Goal: Information Seeking & Learning: Check status

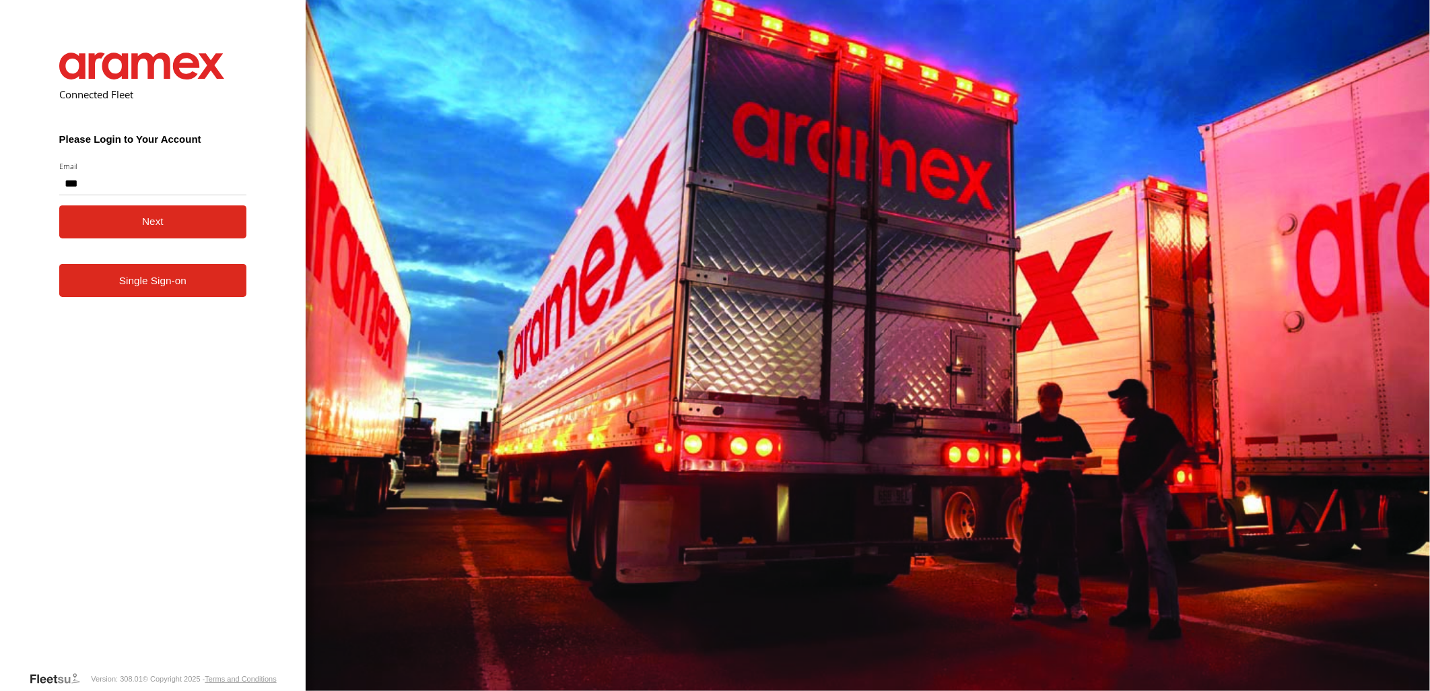
type input "**********"
click at [59, 205] on button "Next" at bounding box center [153, 221] width 188 height 33
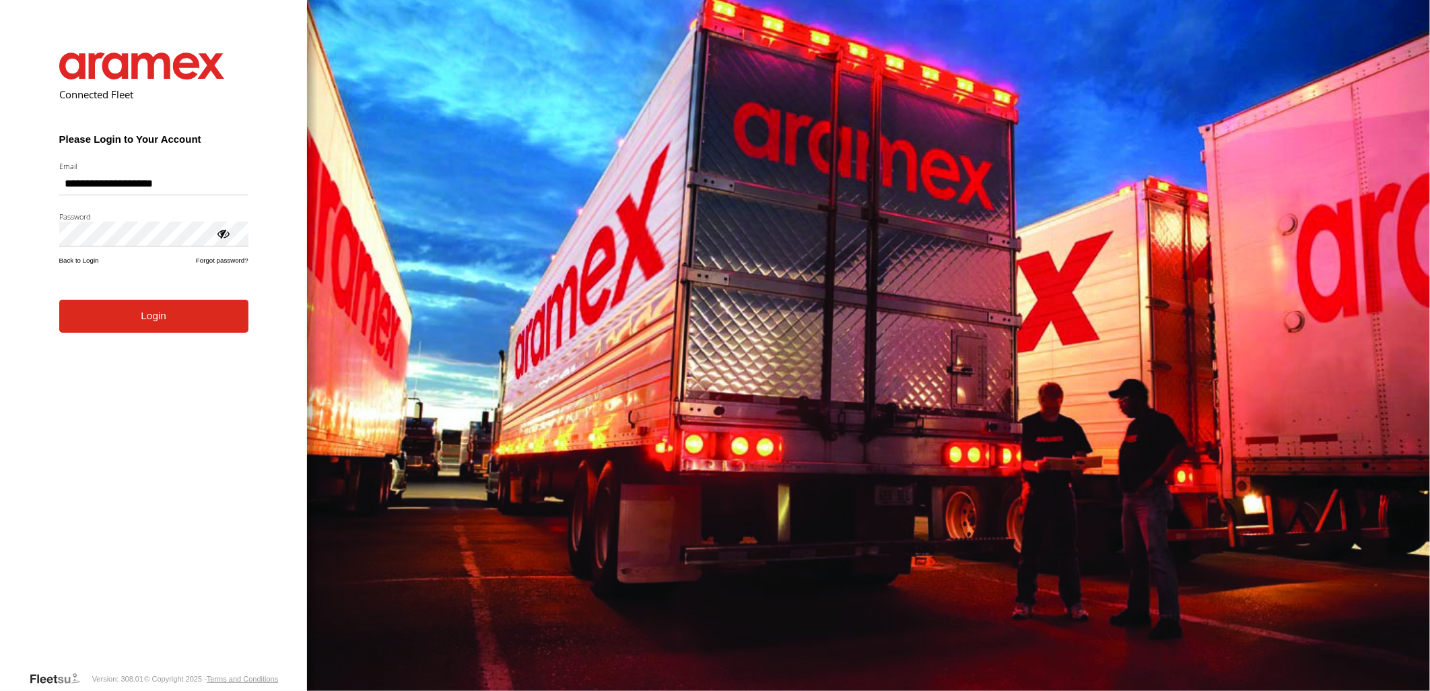
click at [59, 300] on button "Login" at bounding box center [153, 316] width 189 height 33
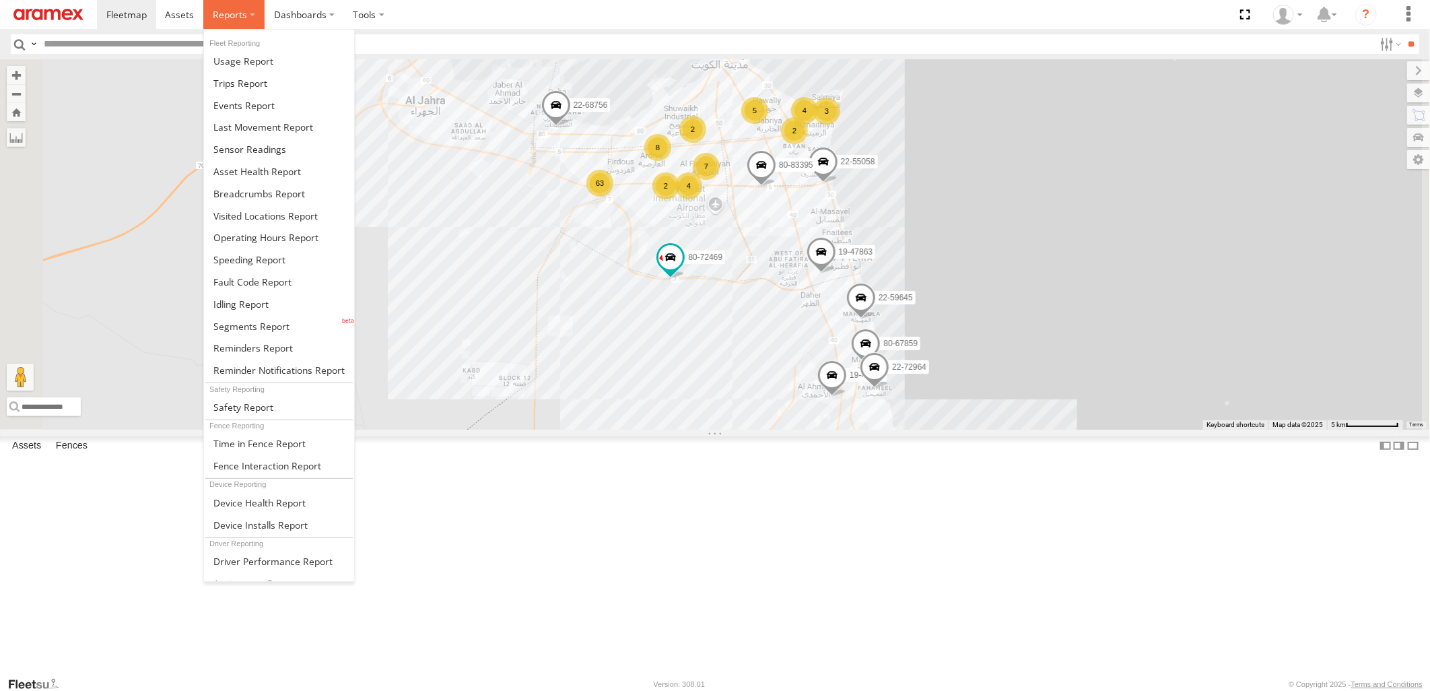
click at [240, 18] on span at bounding box center [230, 14] width 34 height 13
click at [292, 304] on link at bounding box center [279, 304] width 150 height 22
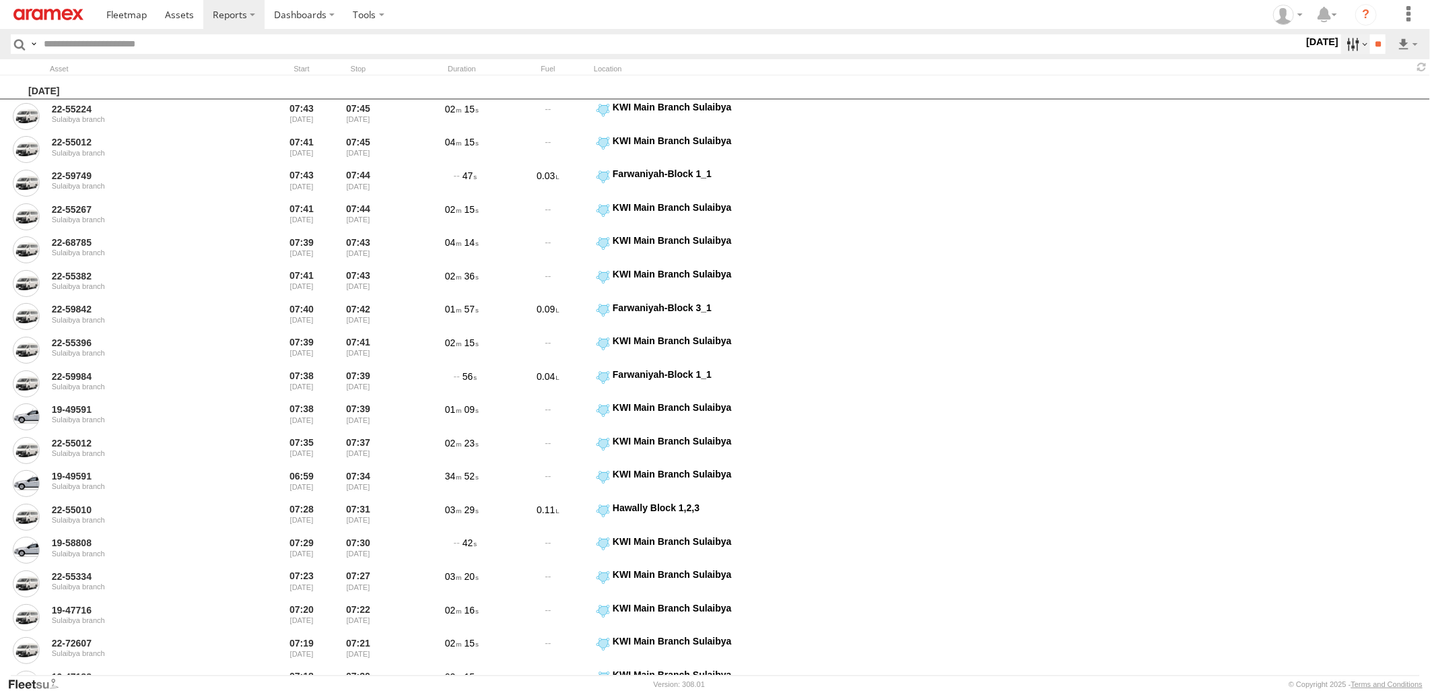
click at [1344, 42] on label at bounding box center [1355, 44] width 29 height 20
click at [0, 0] on label at bounding box center [0, 0] width 0 height 0
click at [0, 0] on span "> 10min" at bounding box center [0, 0] width 0 height 0
click at [1374, 47] on input "**" at bounding box center [1377, 44] width 15 height 20
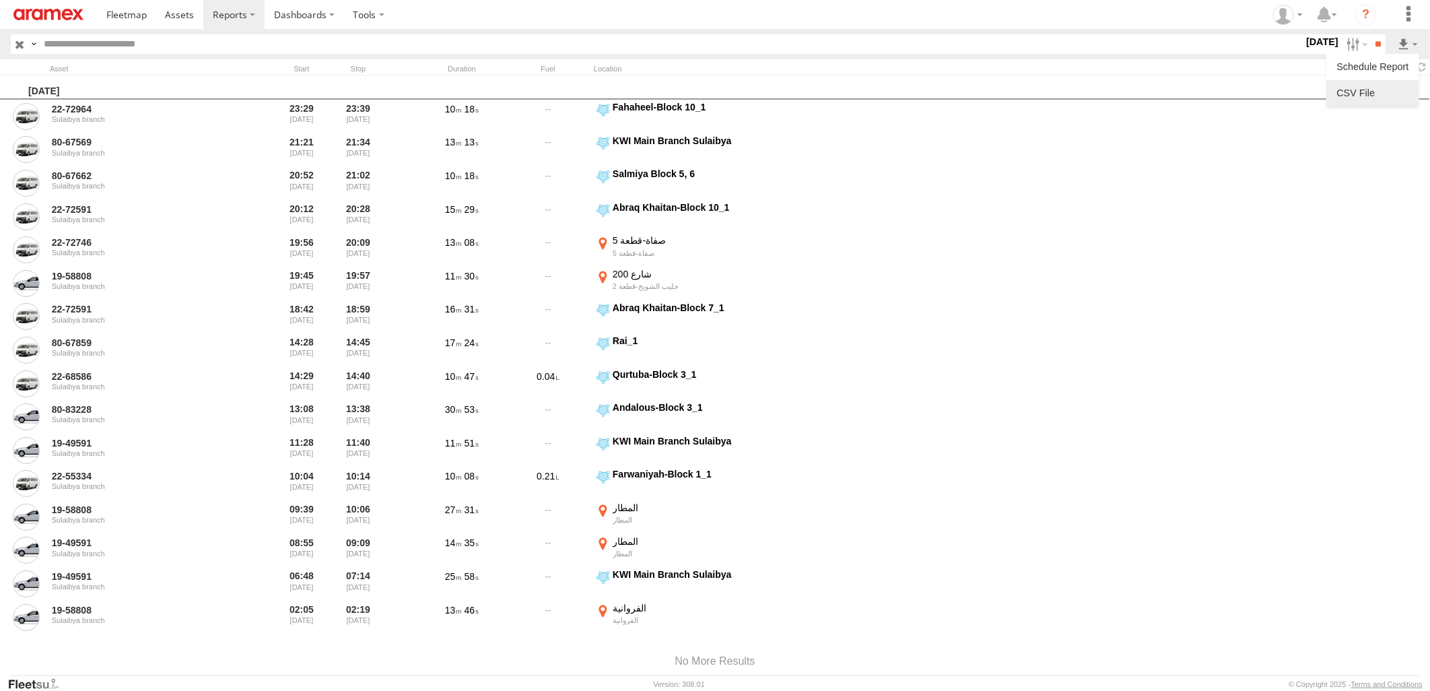
click at [1390, 102] on link at bounding box center [1373, 93] width 82 height 20
click at [1345, 43] on label at bounding box center [1355, 44] width 29 height 20
click at [0, 0] on label at bounding box center [0, 0] width 0 height 0
click at [1379, 48] on input "**" at bounding box center [1377, 44] width 15 height 20
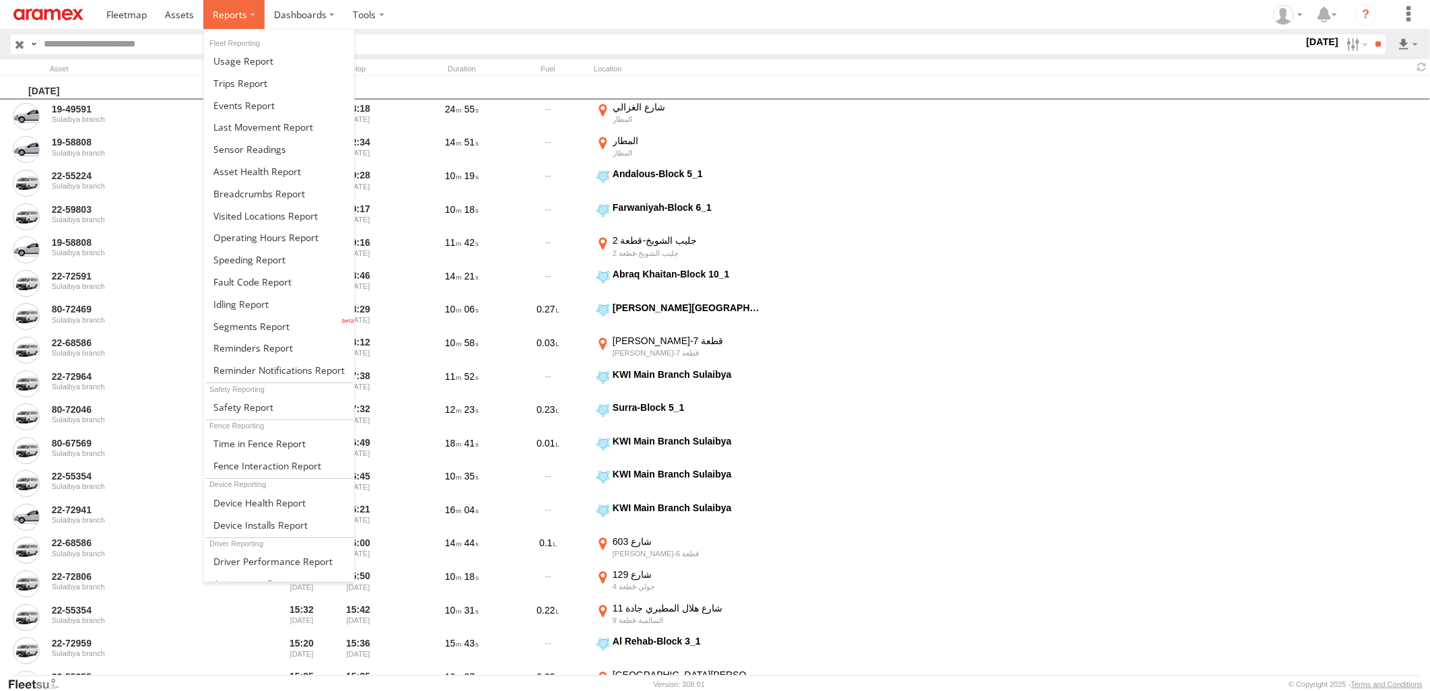
click at [228, 17] on span at bounding box center [230, 14] width 34 height 13
click at [260, 199] on span at bounding box center [259, 193] width 92 height 13
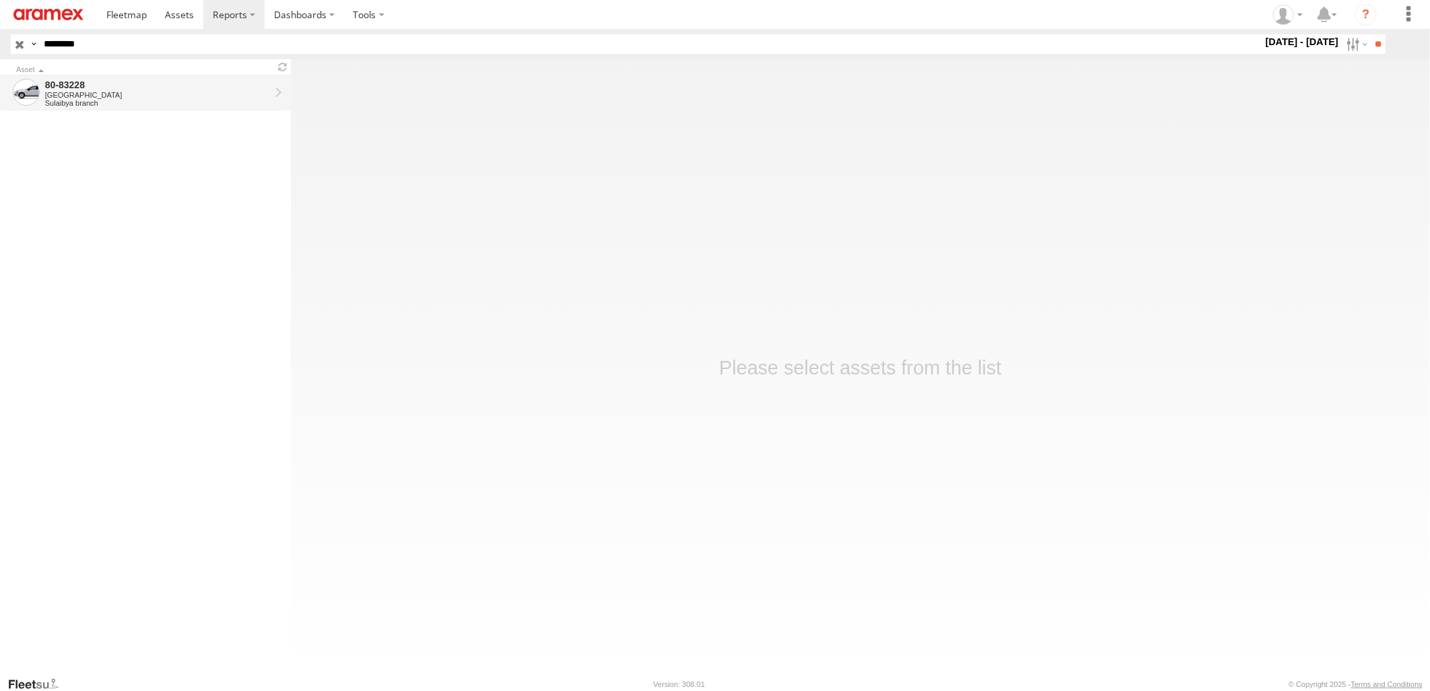
click at [177, 89] on div "80-83228" at bounding box center [157, 85] width 225 height 12
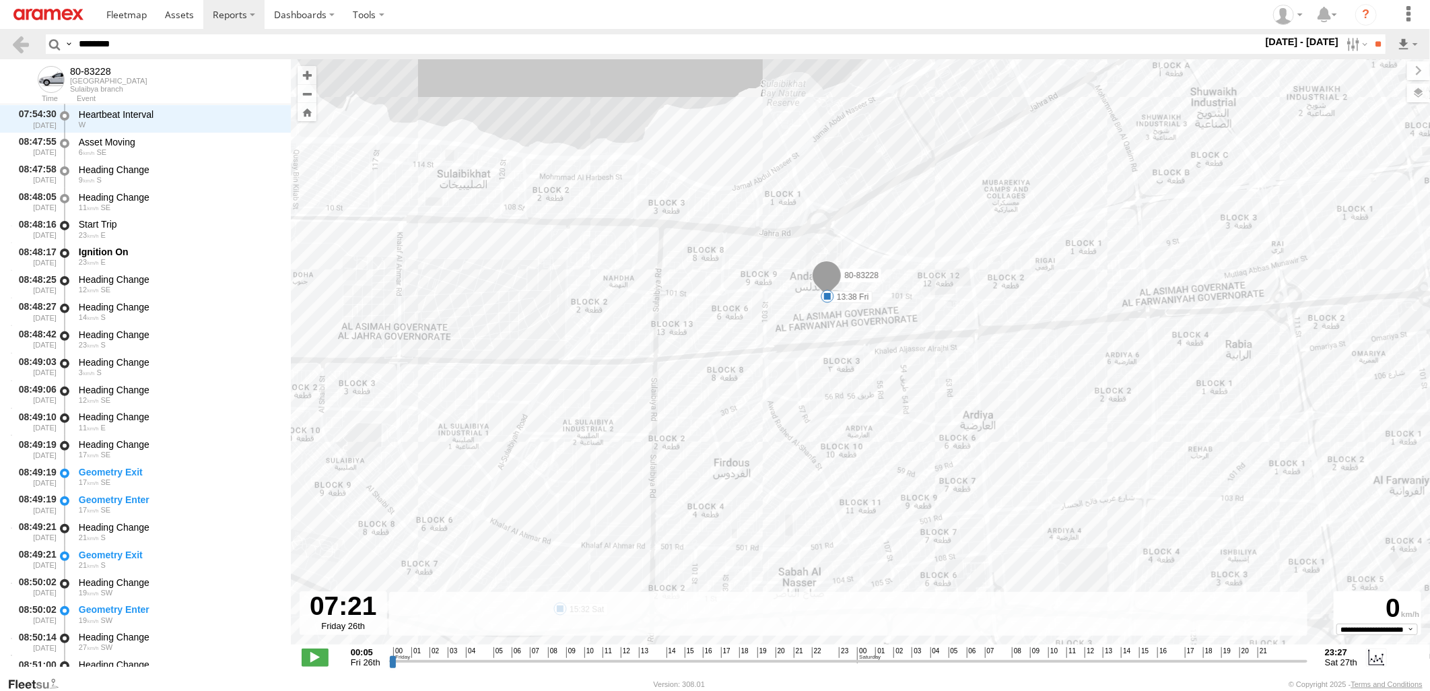
scroll to position [55, 0]
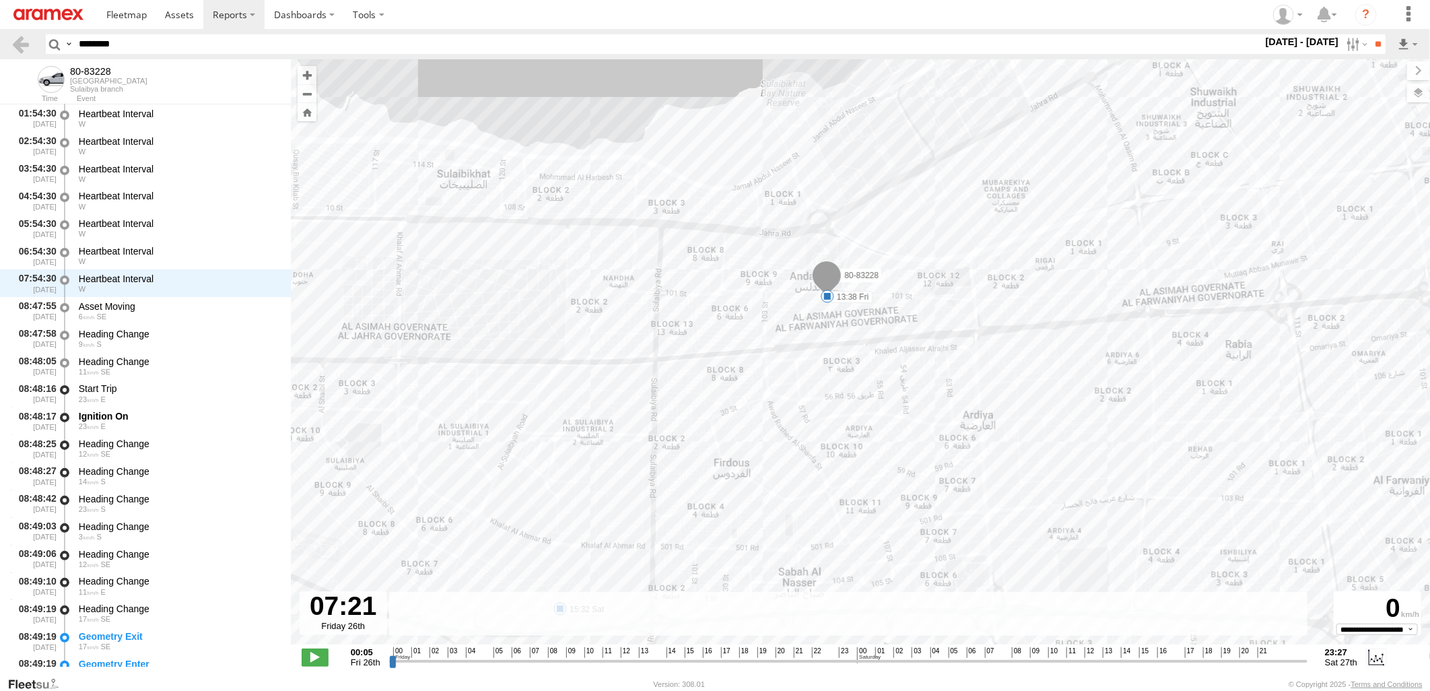
type input "**********"
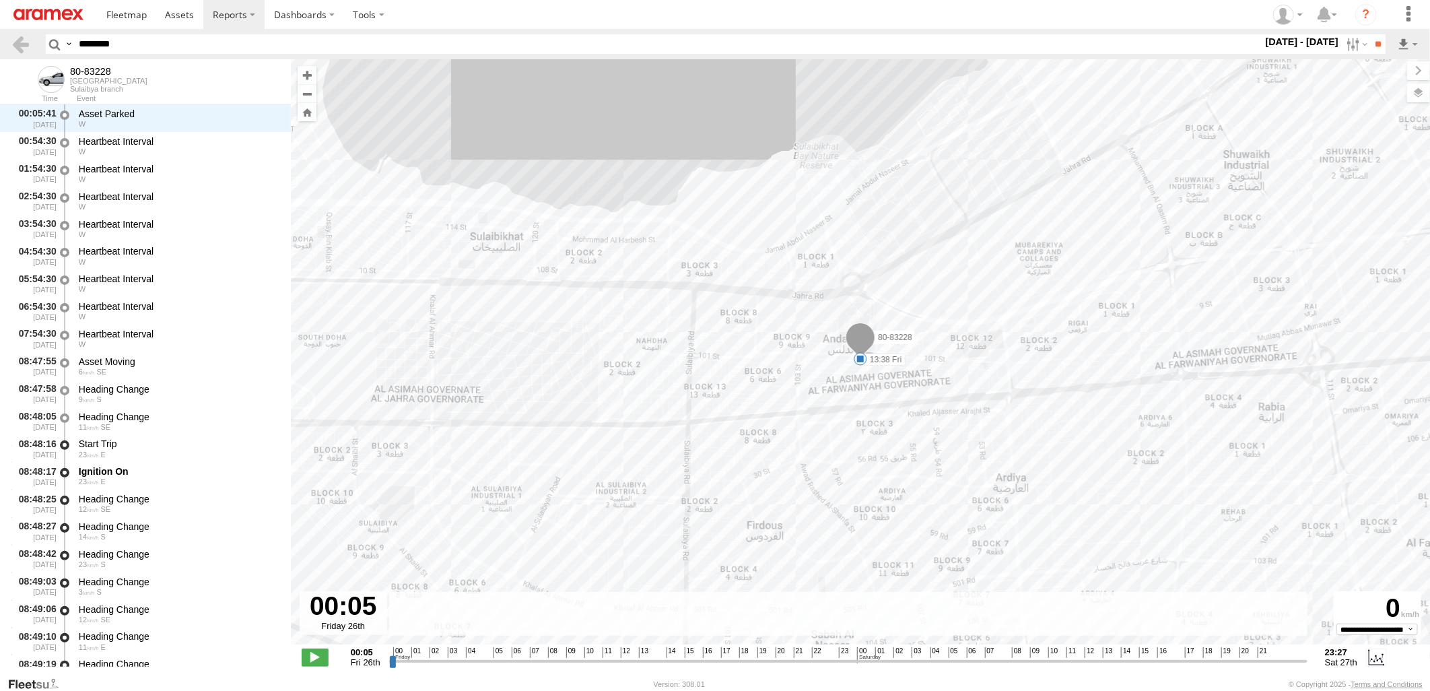
drag, startPoint x: 392, startPoint y: 660, endPoint x: 358, endPoint y: 684, distance: 42.0
click at [389, 667] on input "range" at bounding box center [848, 660] width 918 height 13
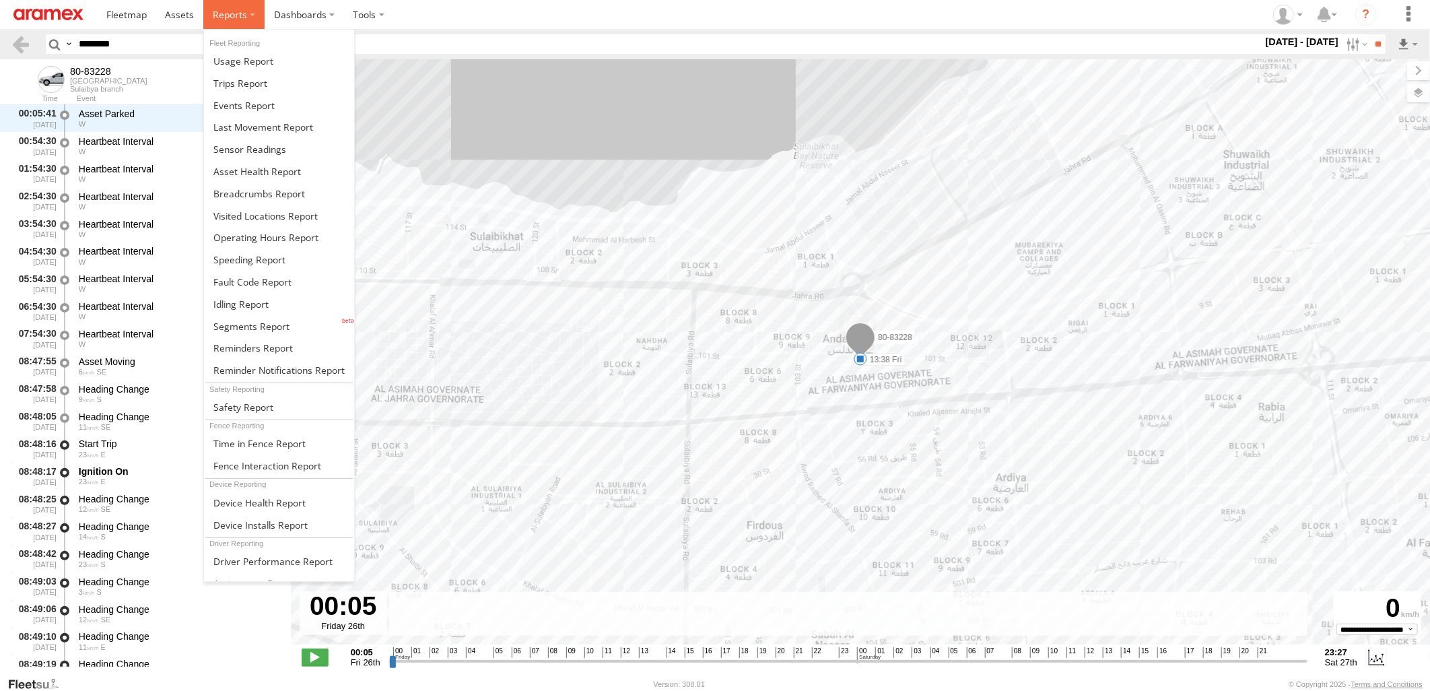
click at [249, 13] on label at bounding box center [233, 14] width 61 height 29
click at [270, 301] on link at bounding box center [279, 304] width 150 height 22
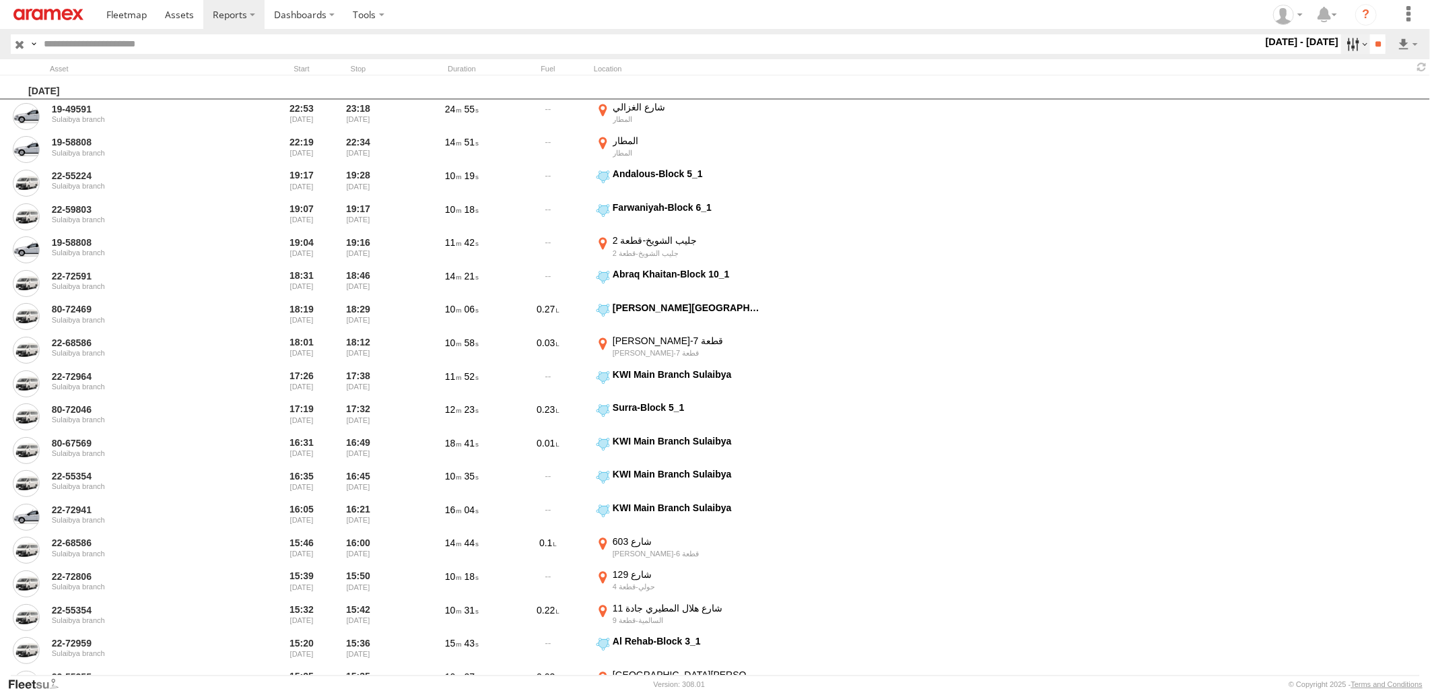
click at [1349, 45] on label at bounding box center [1355, 44] width 29 height 20
click at [0, 0] on label at bounding box center [0, 0] width 0 height 0
click at [1372, 42] on input "**" at bounding box center [1377, 44] width 15 height 20
click at [1384, 96] on link at bounding box center [1373, 93] width 82 height 20
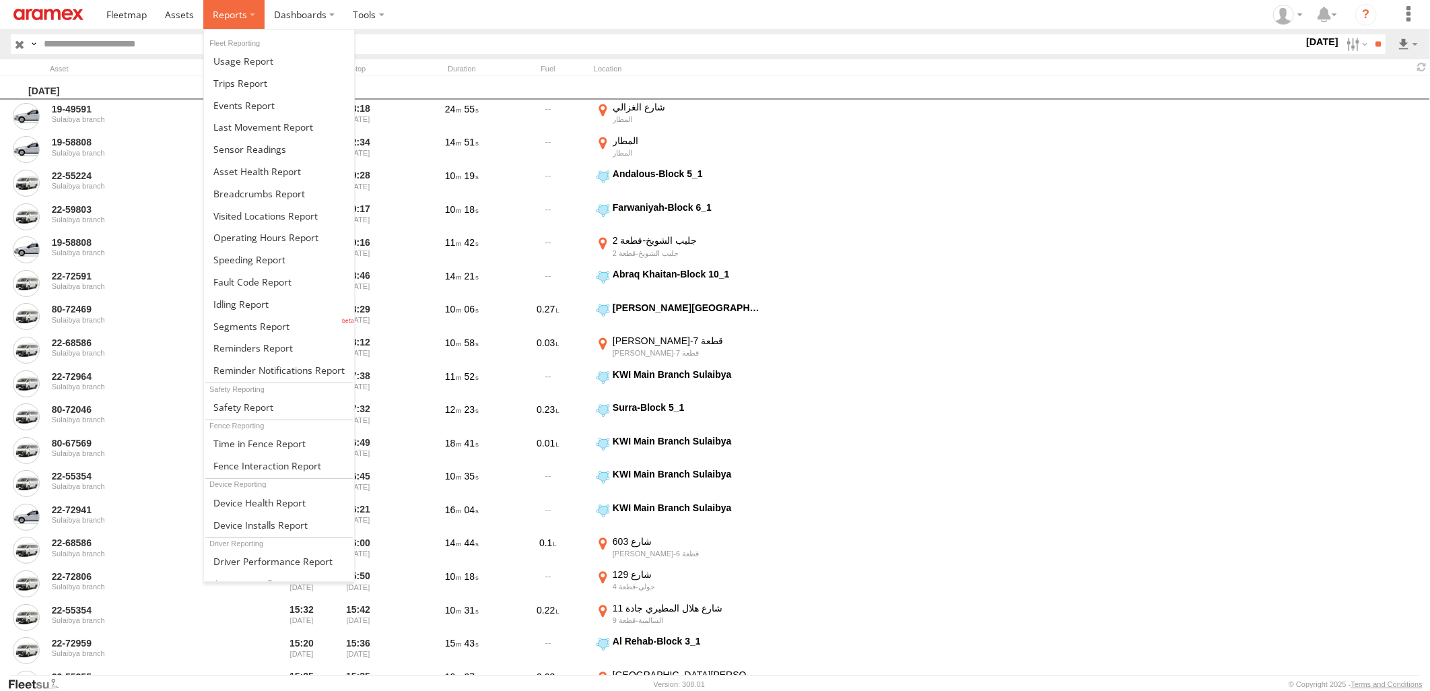
click at [239, 11] on span at bounding box center [230, 14] width 34 height 13
click at [292, 191] on span at bounding box center [259, 193] width 92 height 13
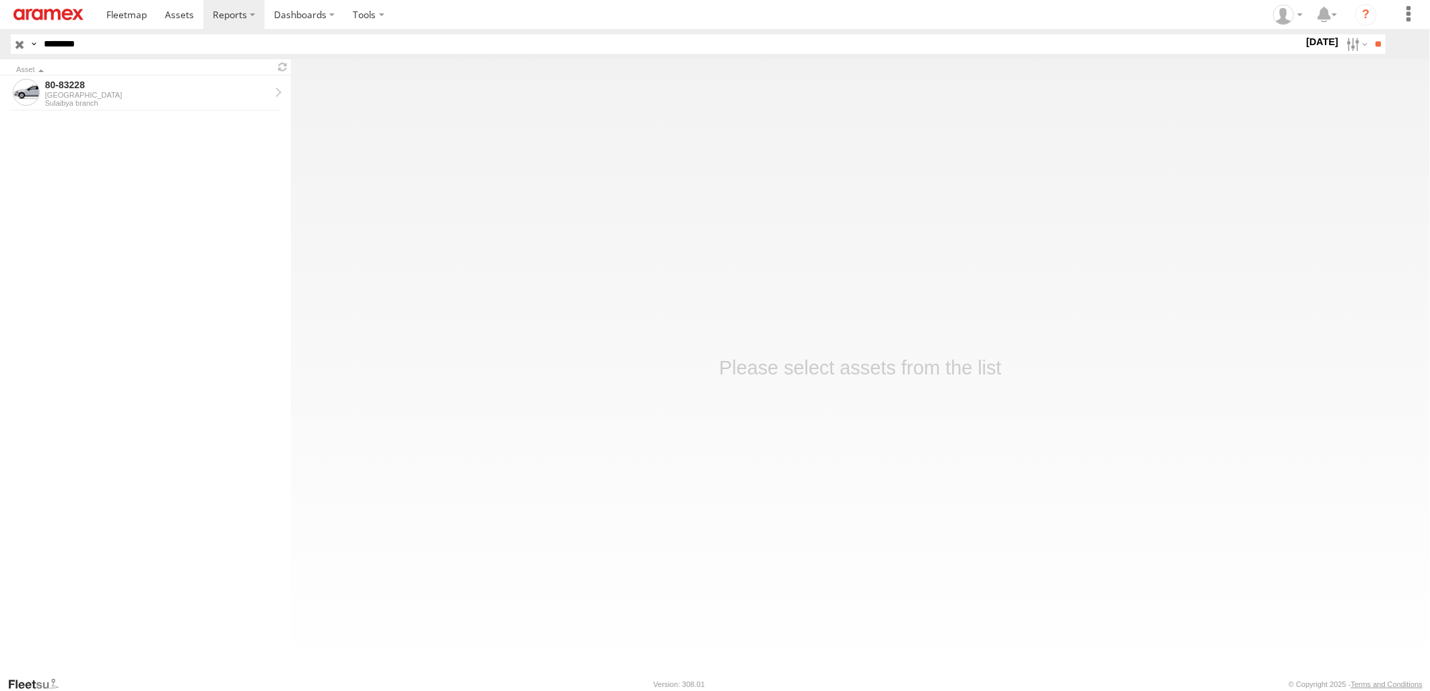
drag, startPoint x: 158, startPoint y: 40, endPoint x: 0, endPoint y: 61, distance: 158.8
click at [0, 61] on html at bounding box center [715, 345] width 1430 height 691
paste input "text"
click at [1370, 34] on input "**" at bounding box center [1377, 44] width 15 height 20
drag, startPoint x: 174, startPoint y: 48, endPoint x: 0, endPoint y: 41, distance: 173.9
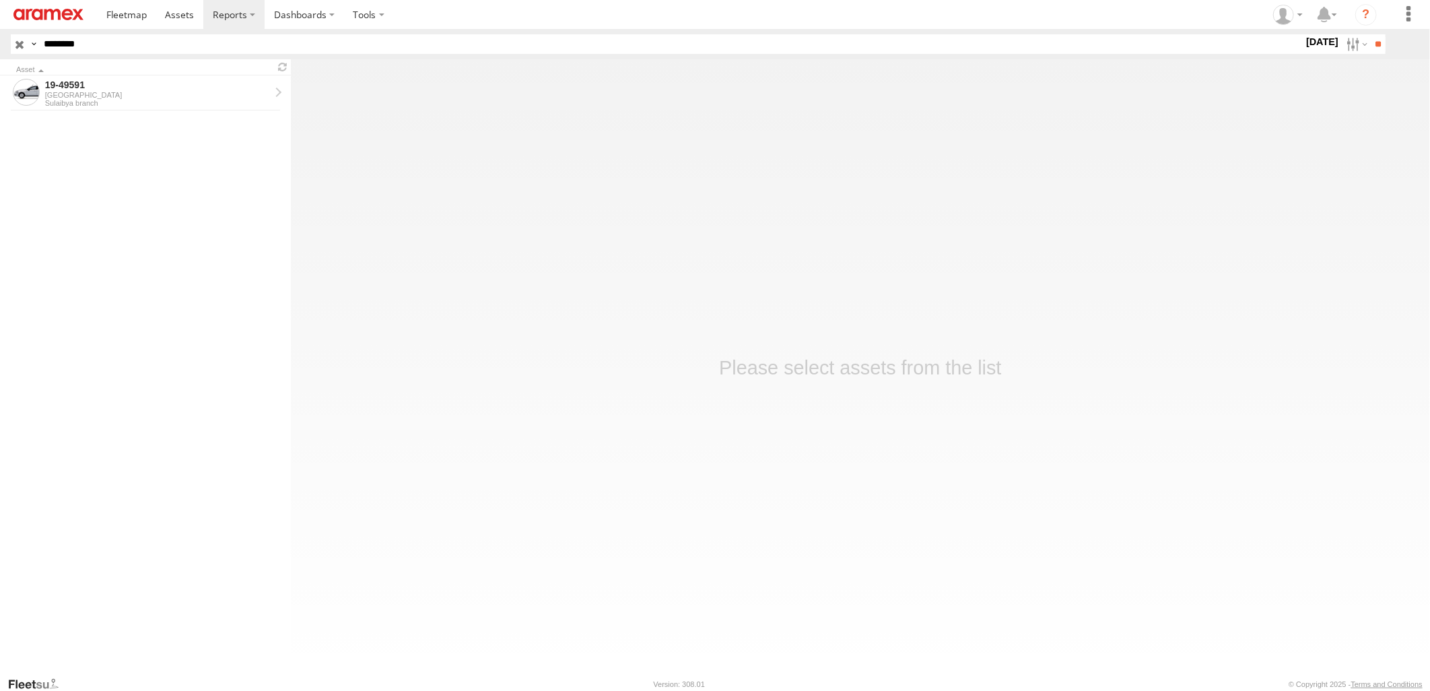
click at [0, 41] on html at bounding box center [715, 345] width 1430 height 691
paste input "text"
type input "********"
click at [1370, 34] on input "**" at bounding box center [1377, 44] width 15 height 20
click at [214, 85] on div "80-67569" at bounding box center [157, 85] width 225 height 12
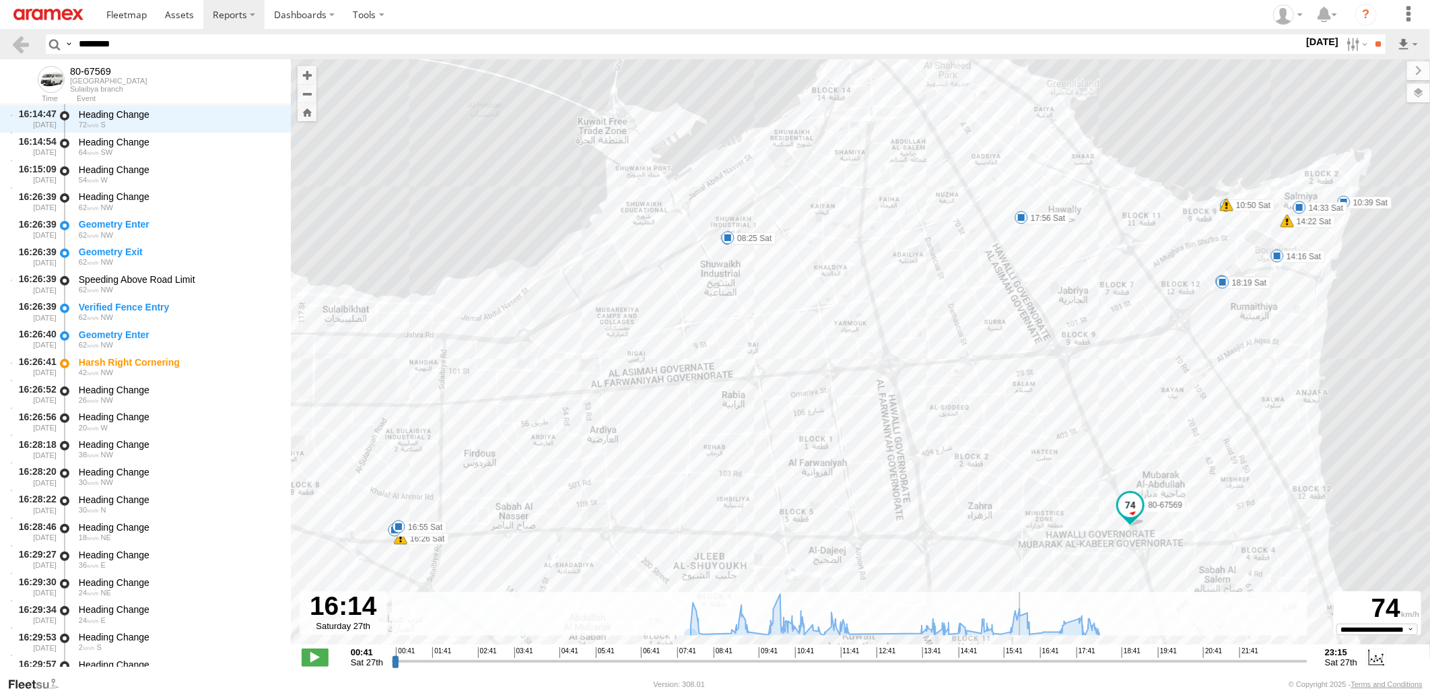
drag, startPoint x: 392, startPoint y: 661, endPoint x: 1021, endPoint y: 664, distance: 628.9
type input "**********"
click at [1021, 664] on input "range" at bounding box center [850, 660] width 916 height 13
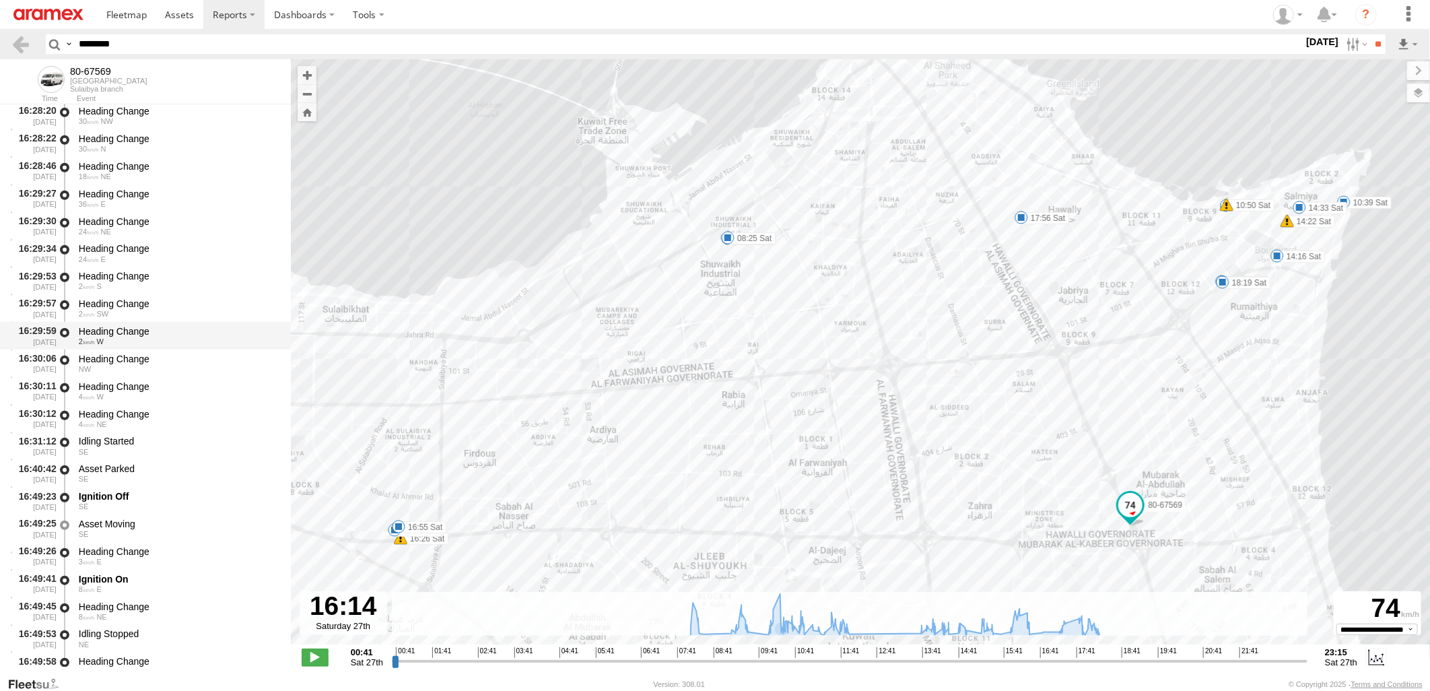
scroll to position [16715, 0]
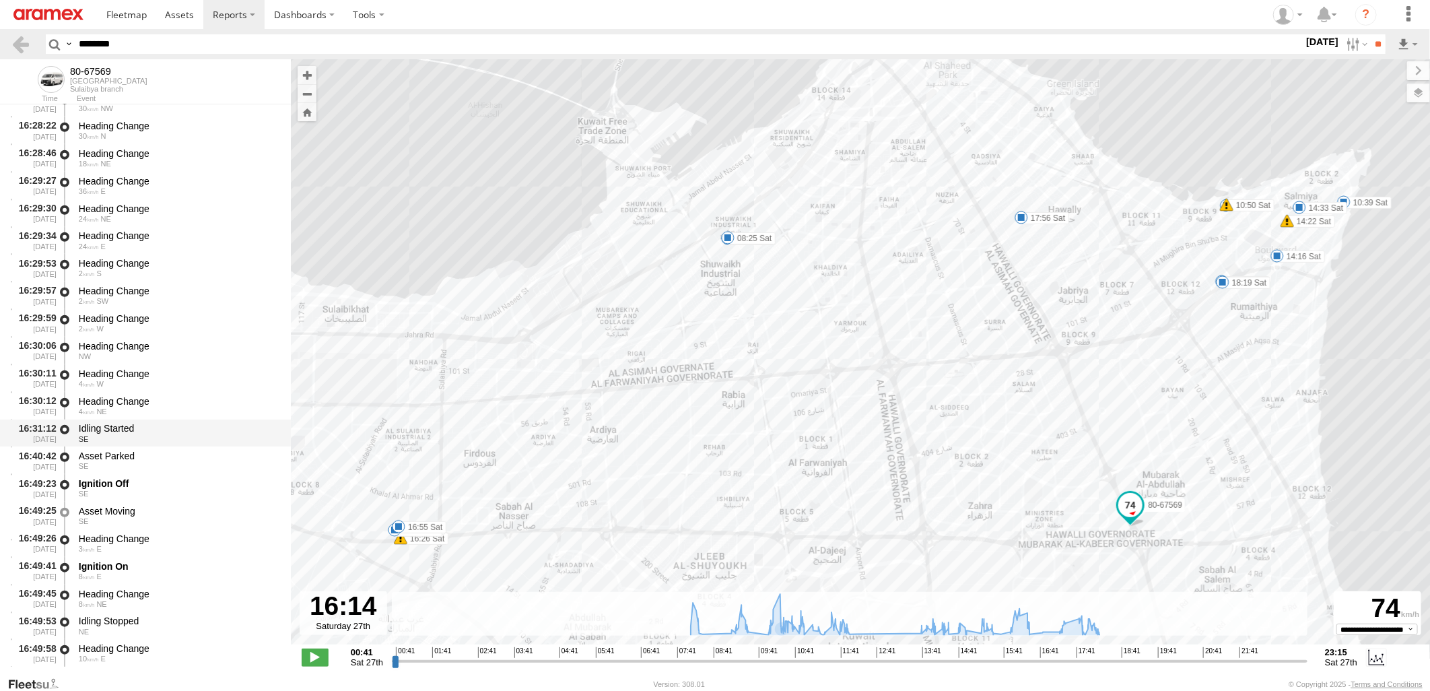
click at [180, 433] on div "Idling Started" at bounding box center [178, 428] width 199 height 12
click at [172, 465] on div "SE" at bounding box center [178, 466] width 199 height 8
click at [182, 436] on div "SE" at bounding box center [178, 439] width 199 height 8
click at [178, 452] on div "Asset Parked" at bounding box center [178, 456] width 199 height 12
click at [169, 482] on div "Ignition Off" at bounding box center [178, 483] width 199 height 12
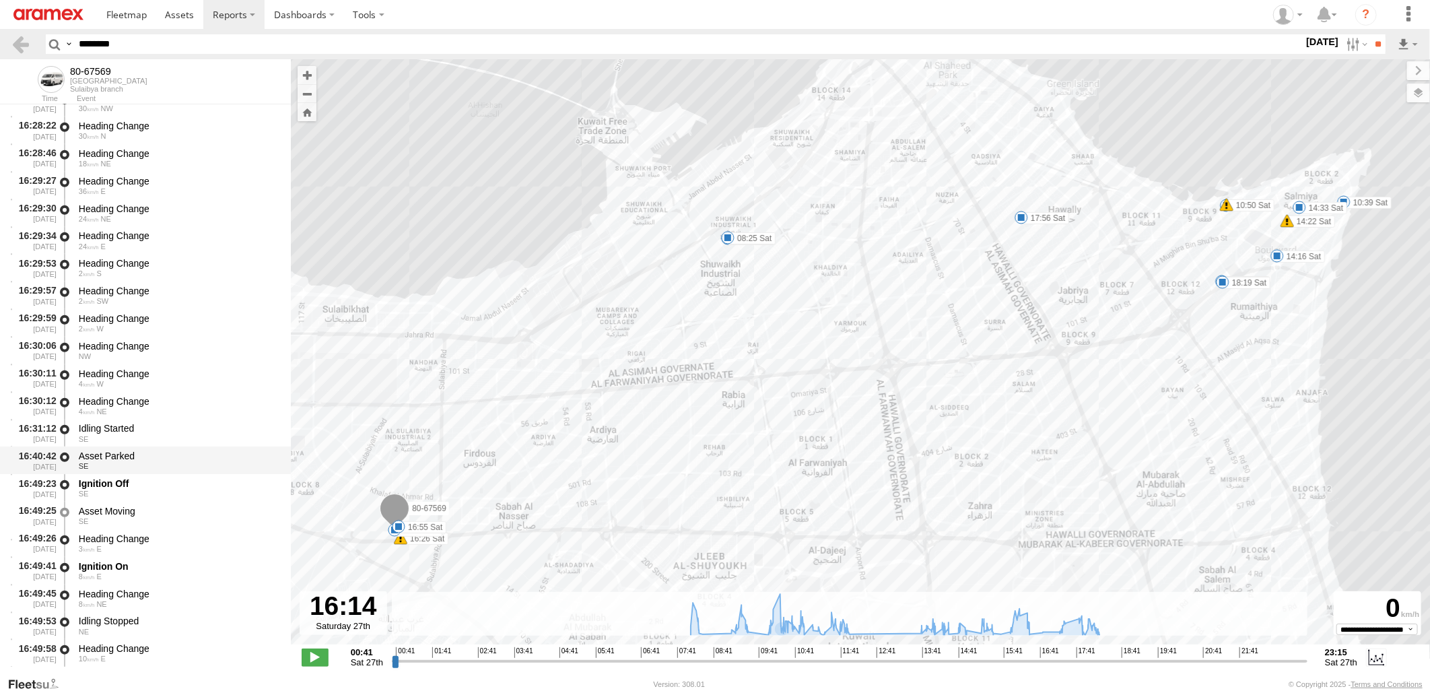
click at [178, 457] on div "Asset Parked" at bounding box center [178, 456] width 199 height 12
click at [186, 433] on div "Idling Started" at bounding box center [178, 428] width 199 height 12
drag, startPoint x: 229, startPoint y: 42, endPoint x: 0, endPoint y: 77, distance: 231.5
click at [0, 77] on html at bounding box center [715, 345] width 1430 height 691
paste input "text"
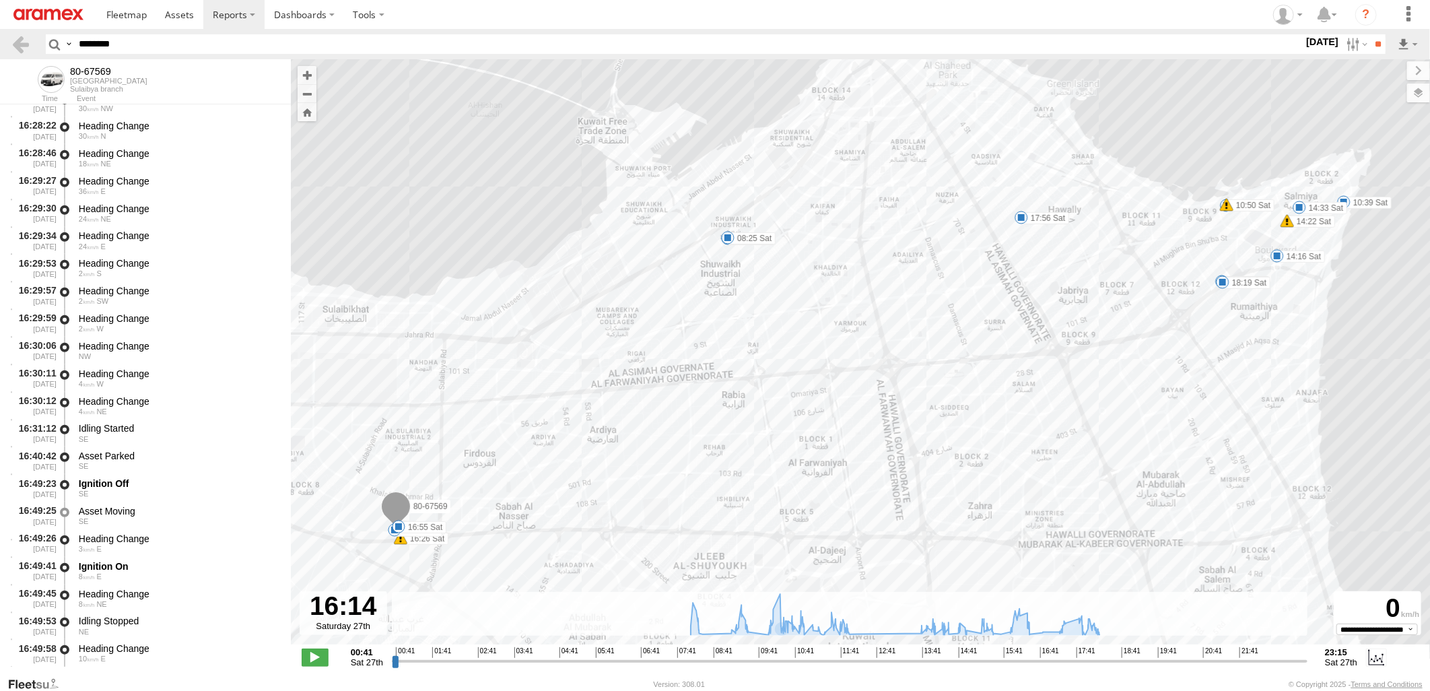
type input "********"
click at [1370, 34] on input "**" at bounding box center [1377, 44] width 15 height 20
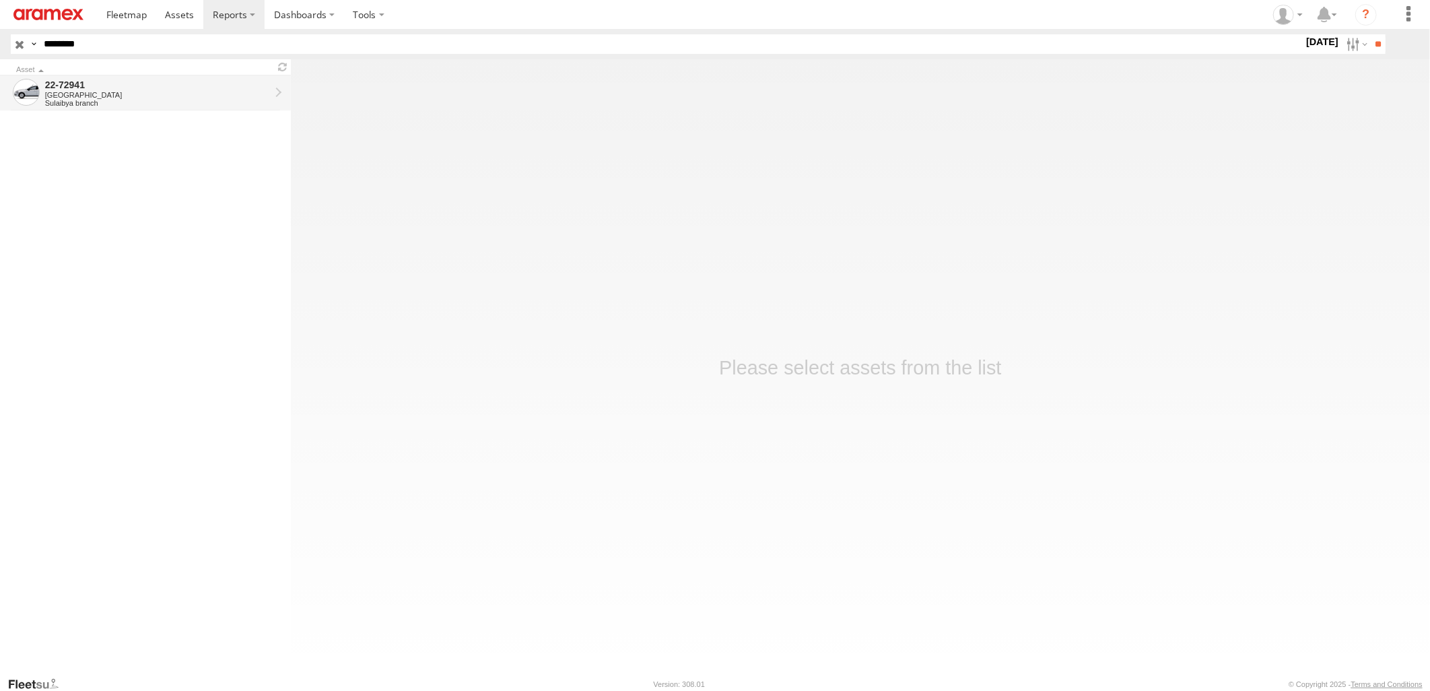
click at [203, 98] on div "[GEOGRAPHIC_DATA]" at bounding box center [157, 95] width 225 height 8
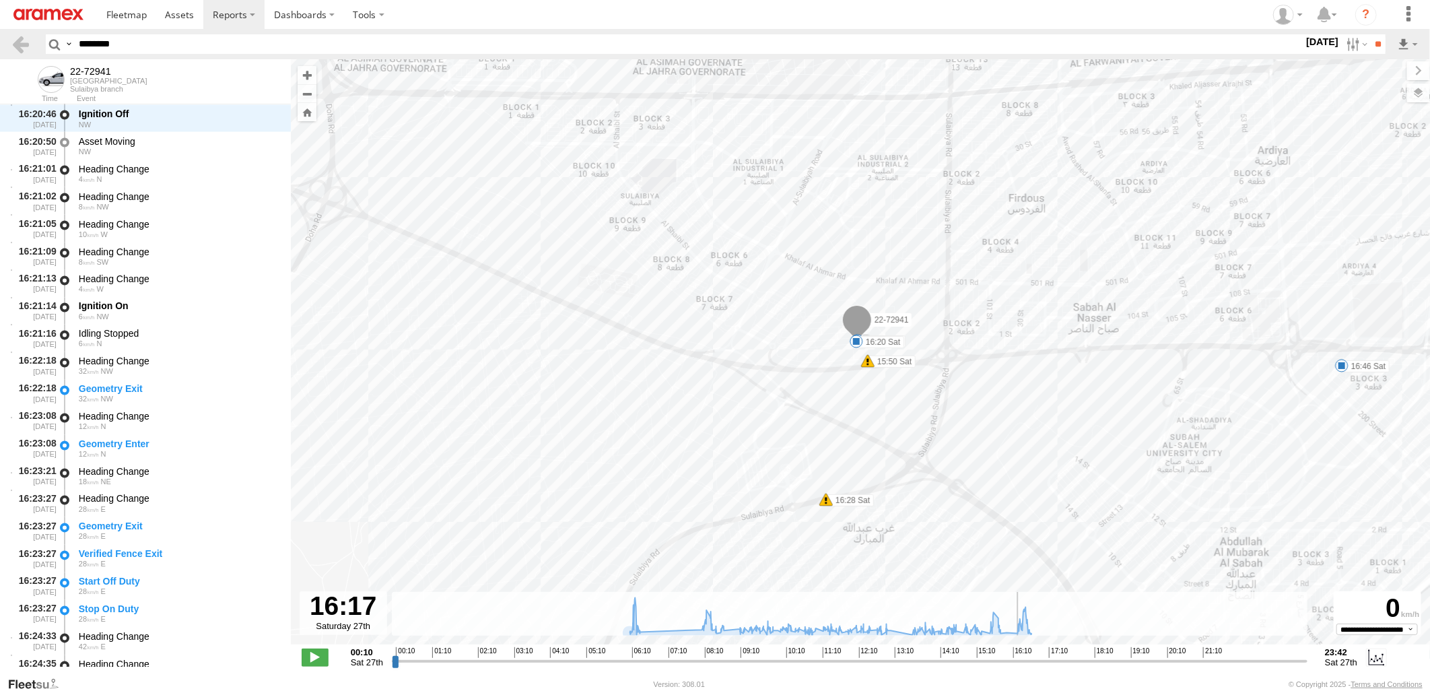
drag, startPoint x: 393, startPoint y: 662, endPoint x: 1017, endPoint y: 677, distance: 623.7
type input "**********"
click at [1017, 667] on input "range" at bounding box center [850, 660] width 916 height 13
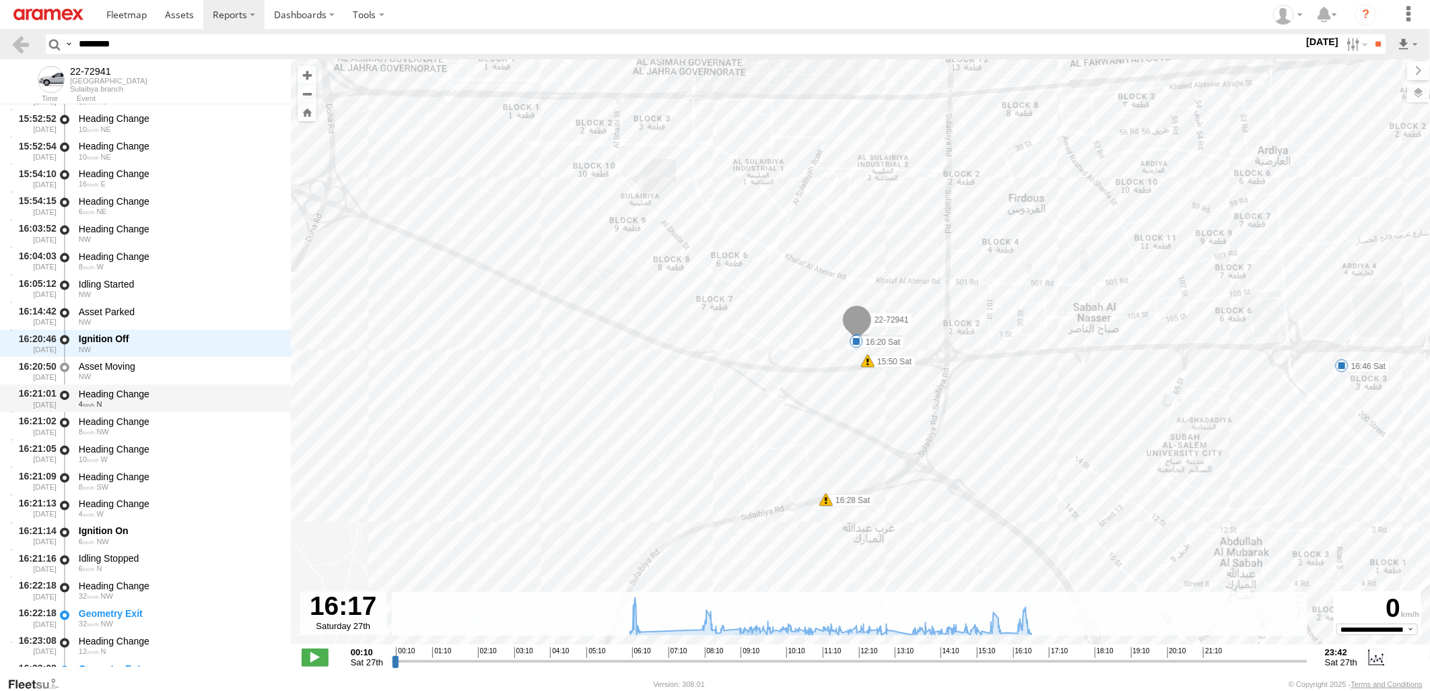
scroll to position [30101, 0]
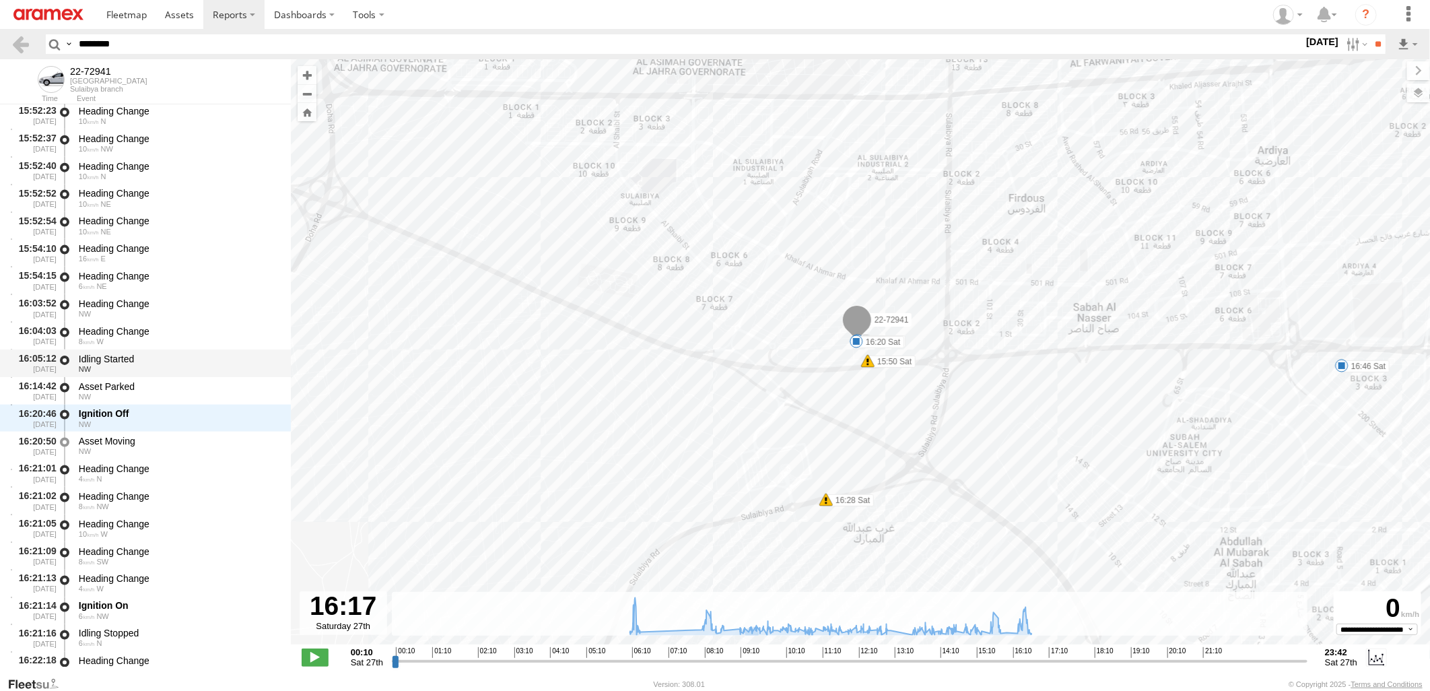
click at [189, 353] on div "Idling Started" at bounding box center [178, 359] width 199 height 12
click at [184, 384] on div "Asset Parked" at bounding box center [178, 386] width 199 height 12
click at [131, 398] on div "NW" at bounding box center [178, 397] width 199 height 8
click at [129, 414] on div "Ignition Off" at bounding box center [178, 413] width 199 height 12
click at [128, 440] on div "Asset Moving" at bounding box center [178, 441] width 199 height 12
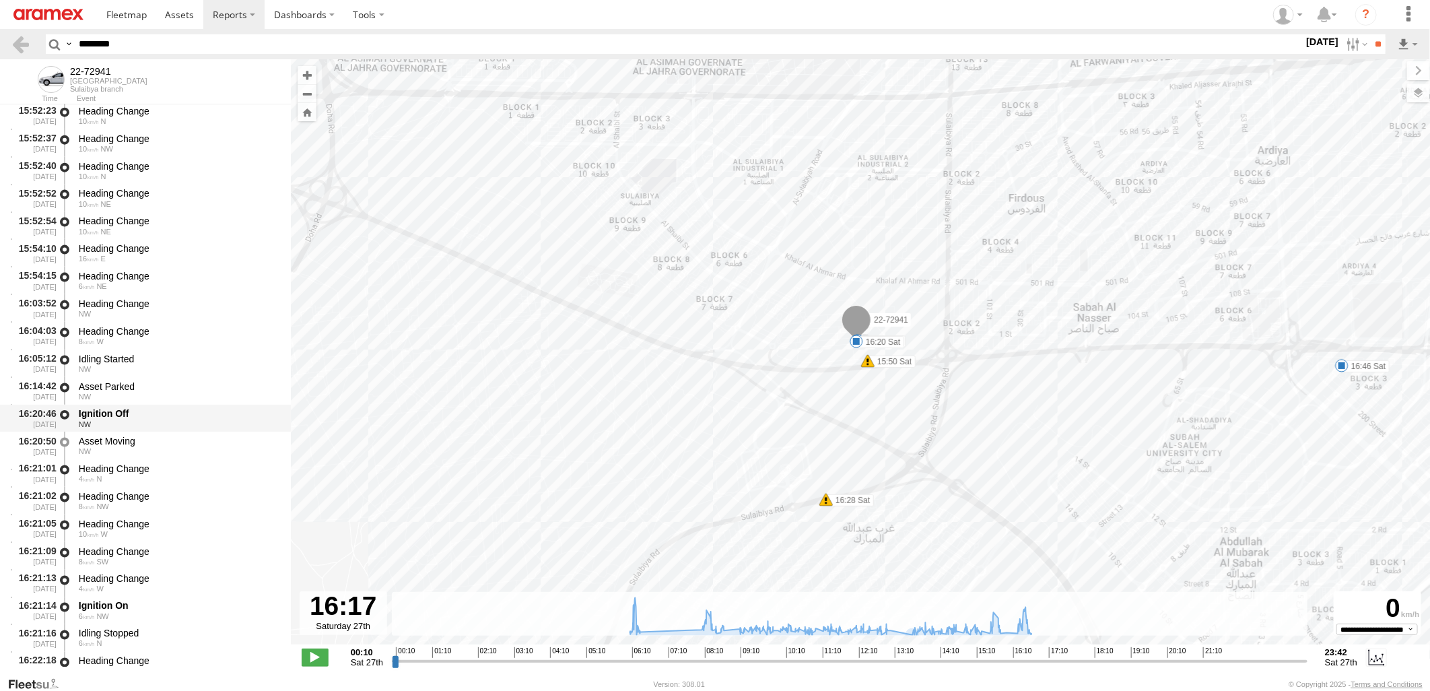
click at [143, 411] on div "Ignition Off" at bounding box center [178, 413] width 199 height 12
drag, startPoint x: 239, startPoint y: 37, endPoint x: -3, endPoint y: 48, distance: 242.6
click at [0, 48] on html at bounding box center [715, 345] width 1430 height 691
paste input "text"
type input "********"
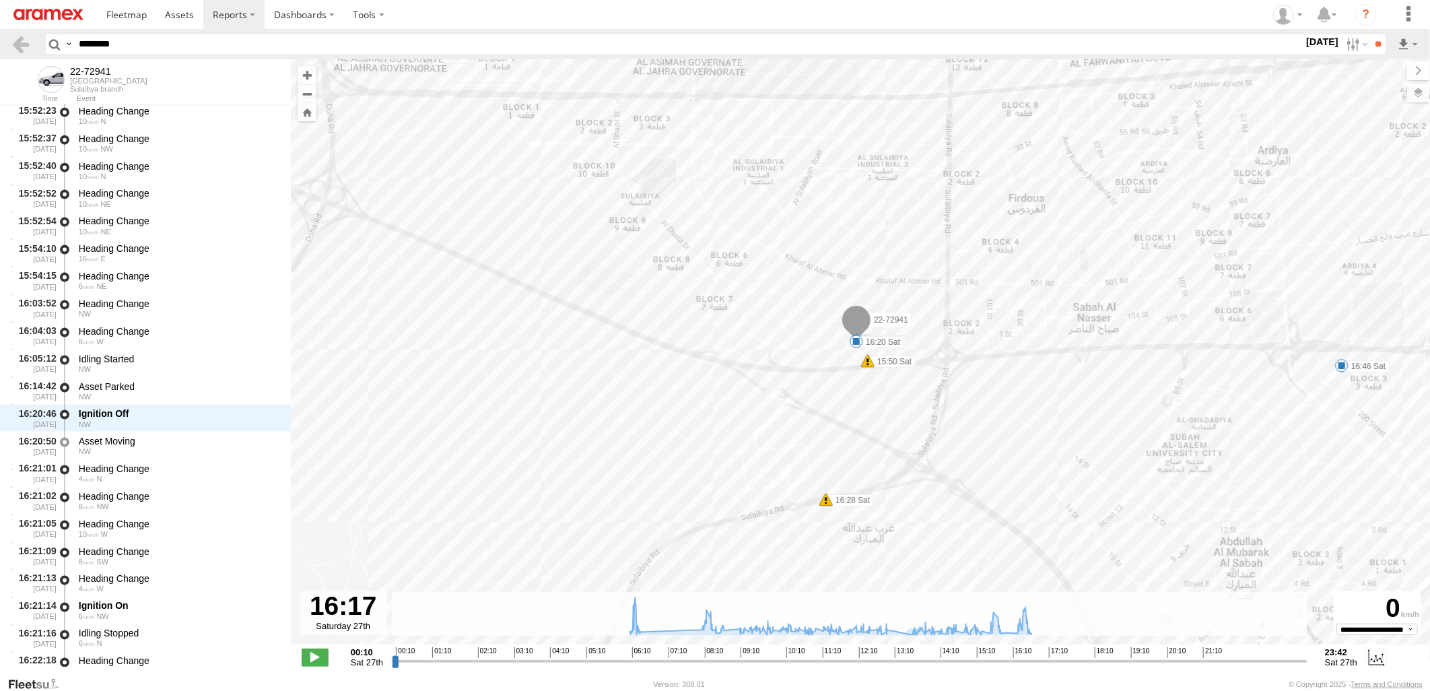
click at [1370, 34] on input "**" at bounding box center [1377, 44] width 15 height 20
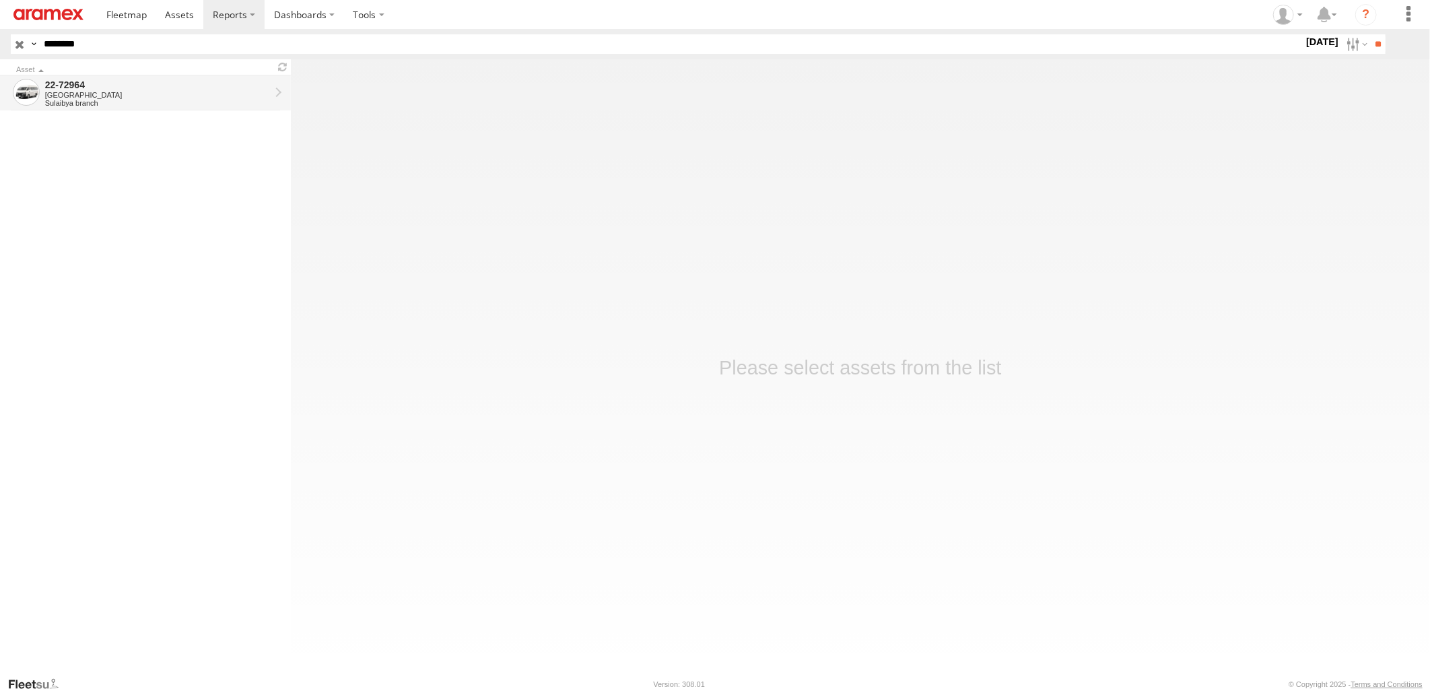
drag, startPoint x: 194, startPoint y: 112, endPoint x: 192, endPoint y: 96, distance: 17.0
click at [192, 96] on div "[GEOGRAPHIC_DATA]" at bounding box center [157, 95] width 225 height 8
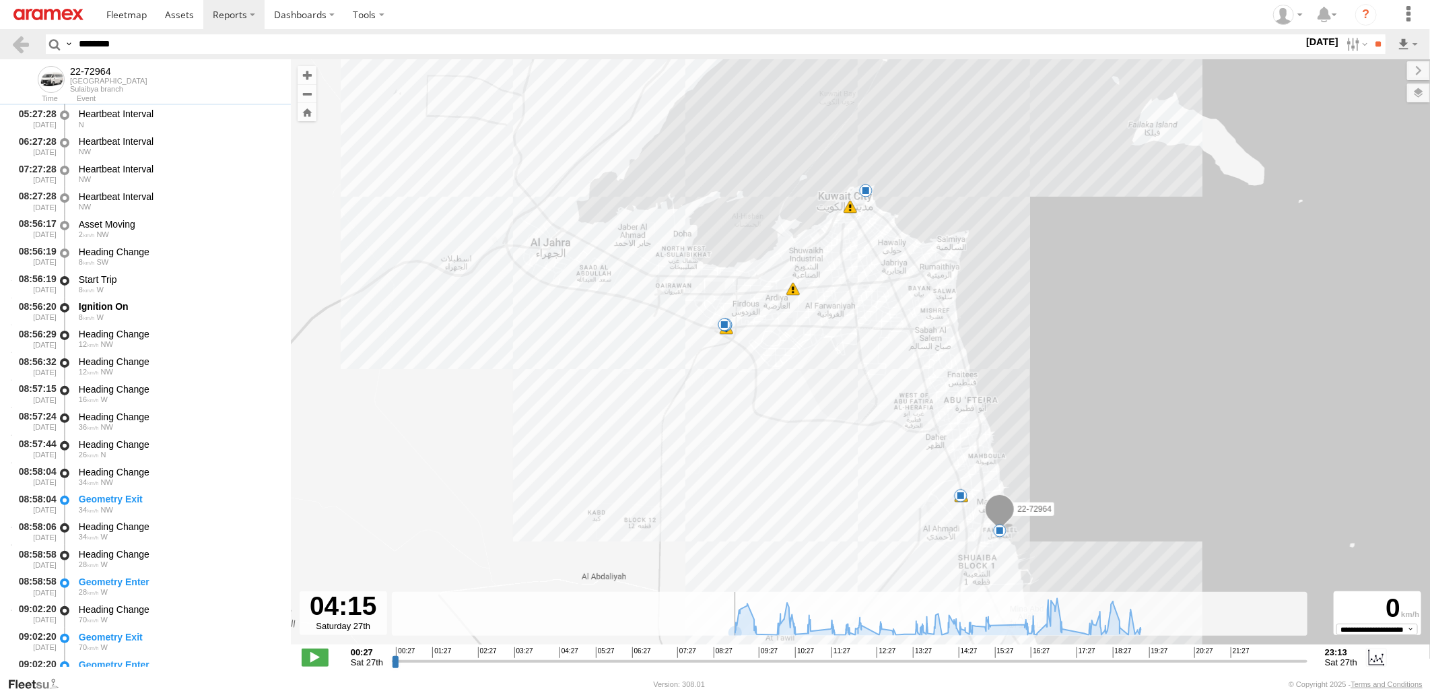
drag, startPoint x: 396, startPoint y: 661, endPoint x: 555, endPoint y: 663, distance: 159.6
click at [555, 663] on input "range" at bounding box center [850, 660] width 916 height 13
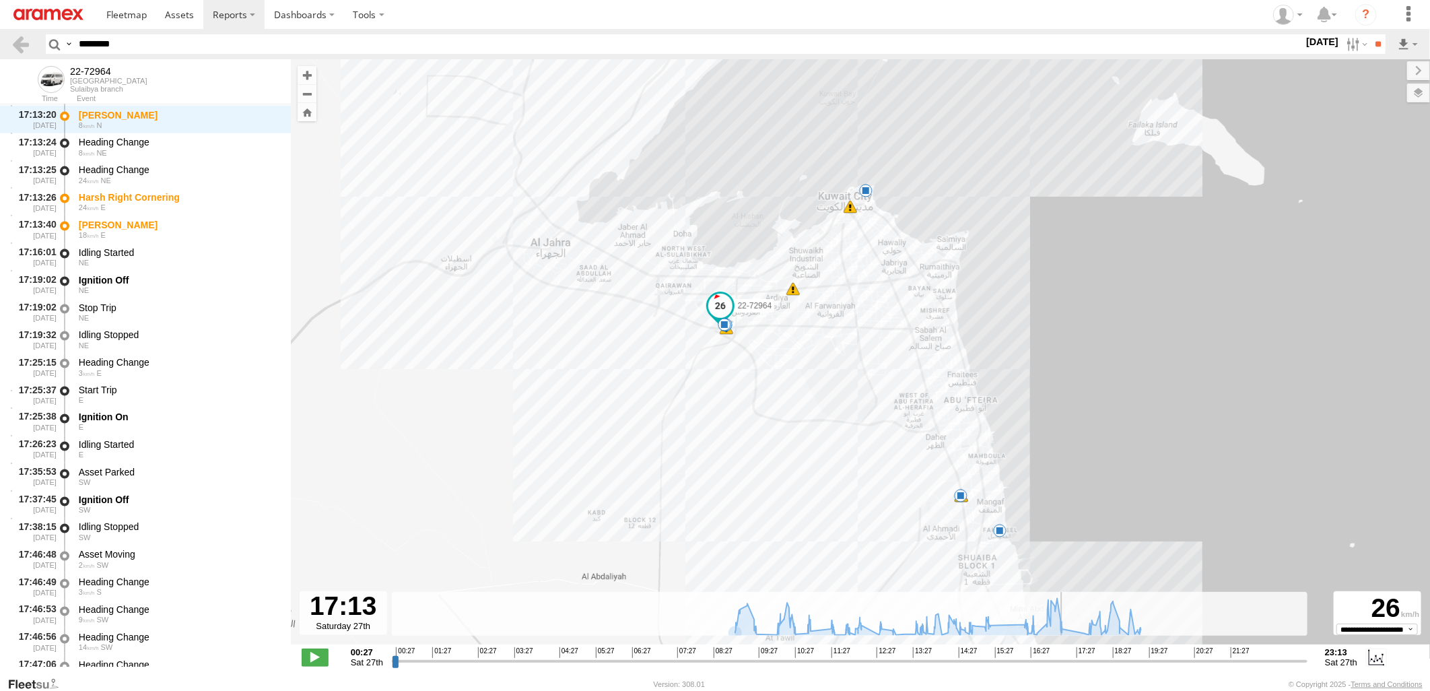
drag, startPoint x: 555, startPoint y: 663, endPoint x: 1064, endPoint y: 671, distance: 508.4
type input "**********"
click at [1064, 667] on input "range" at bounding box center [850, 660] width 916 height 13
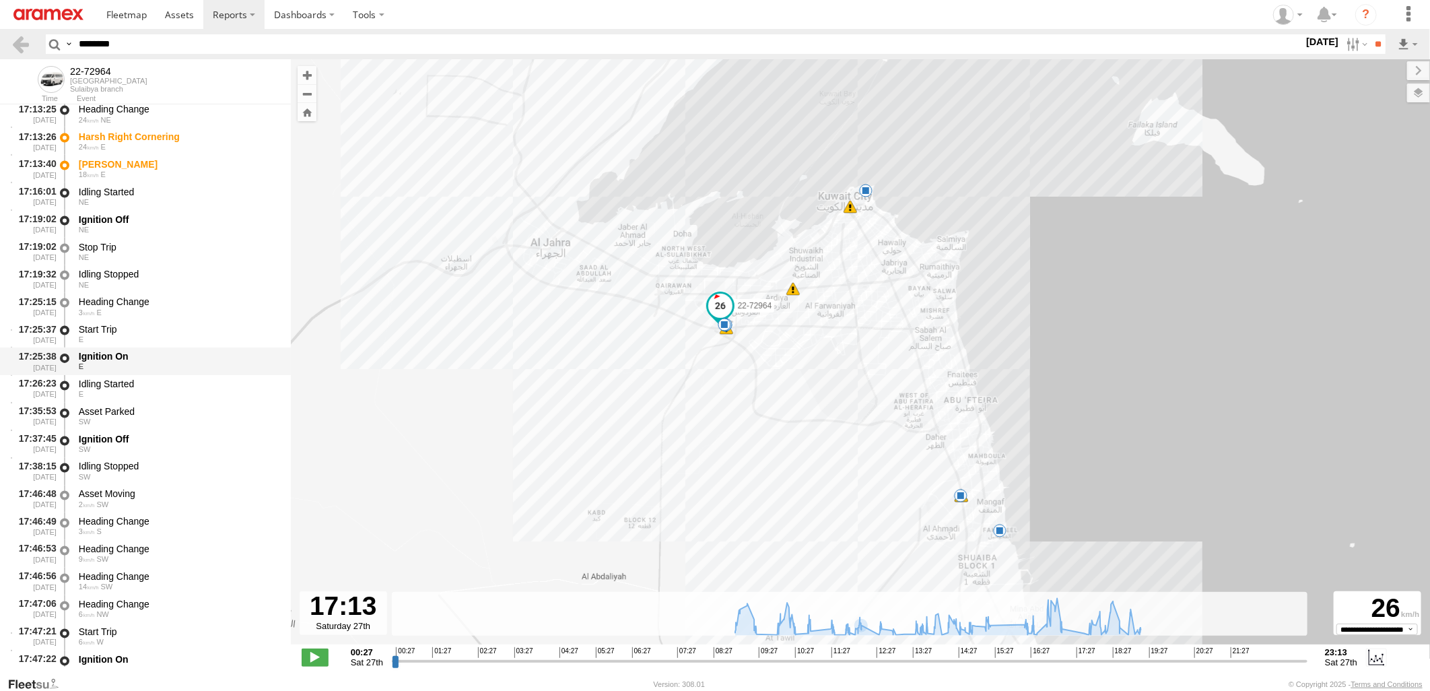
scroll to position [17537, 0]
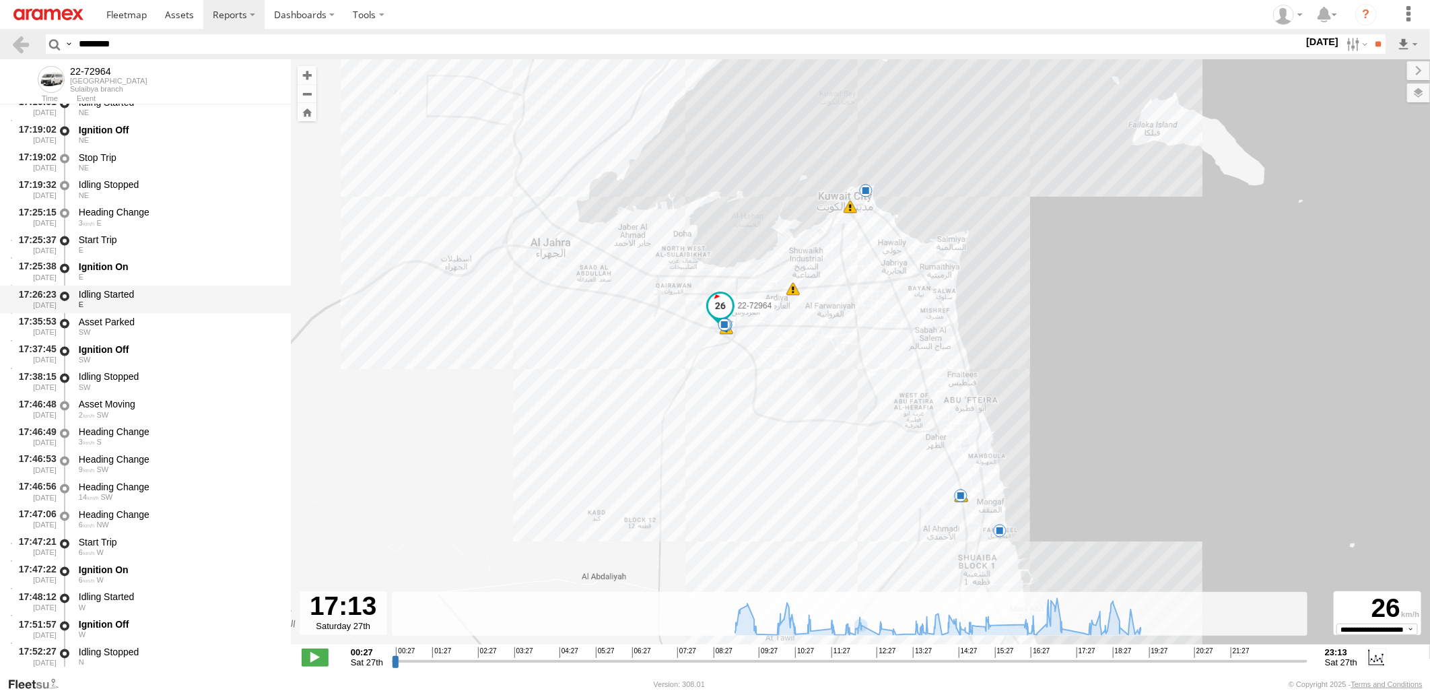
click at [184, 287] on div "Idling Started E" at bounding box center [178, 299] width 203 height 25
click at [182, 320] on div "Asset Parked" at bounding box center [178, 322] width 199 height 12
click at [182, 301] on div "E" at bounding box center [178, 305] width 199 height 8
click at [180, 326] on div "Asset Parked" at bounding box center [178, 322] width 199 height 12
click at [177, 351] on div "Ignition Off" at bounding box center [178, 350] width 199 height 12
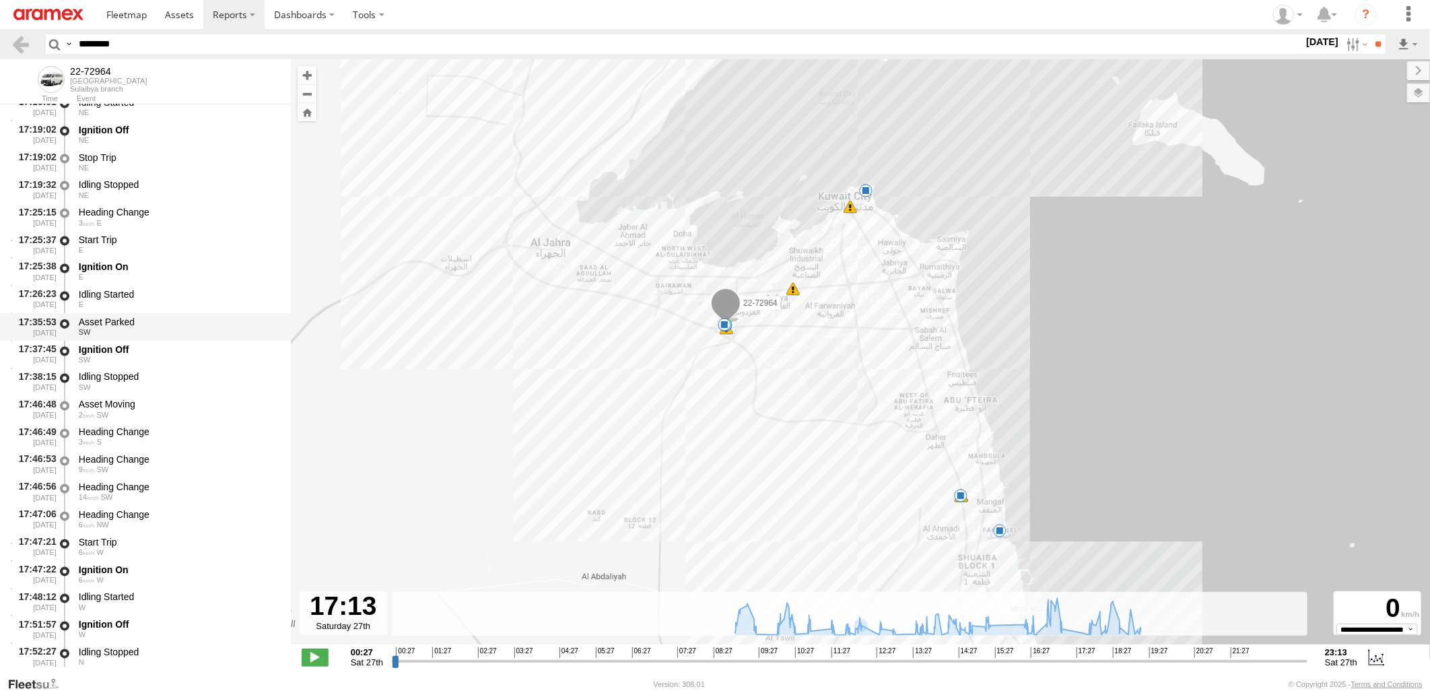
click at [180, 323] on div "Asset Parked" at bounding box center [178, 322] width 199 height 12
click at [183, 294] on div "Idling Started" at bounding box center [178, 295] width 199 height 12
click at [177, 326] on div "Asset Parked" at bounding box center [178, 322] width 199 height 12
click at [174, 347] on div "Ignition Off" at bounding box center [178, 350] width 199 height 12
click at [180, 320] on div "Asset Parked" at bounding box center [178, 322] width 199 height 12
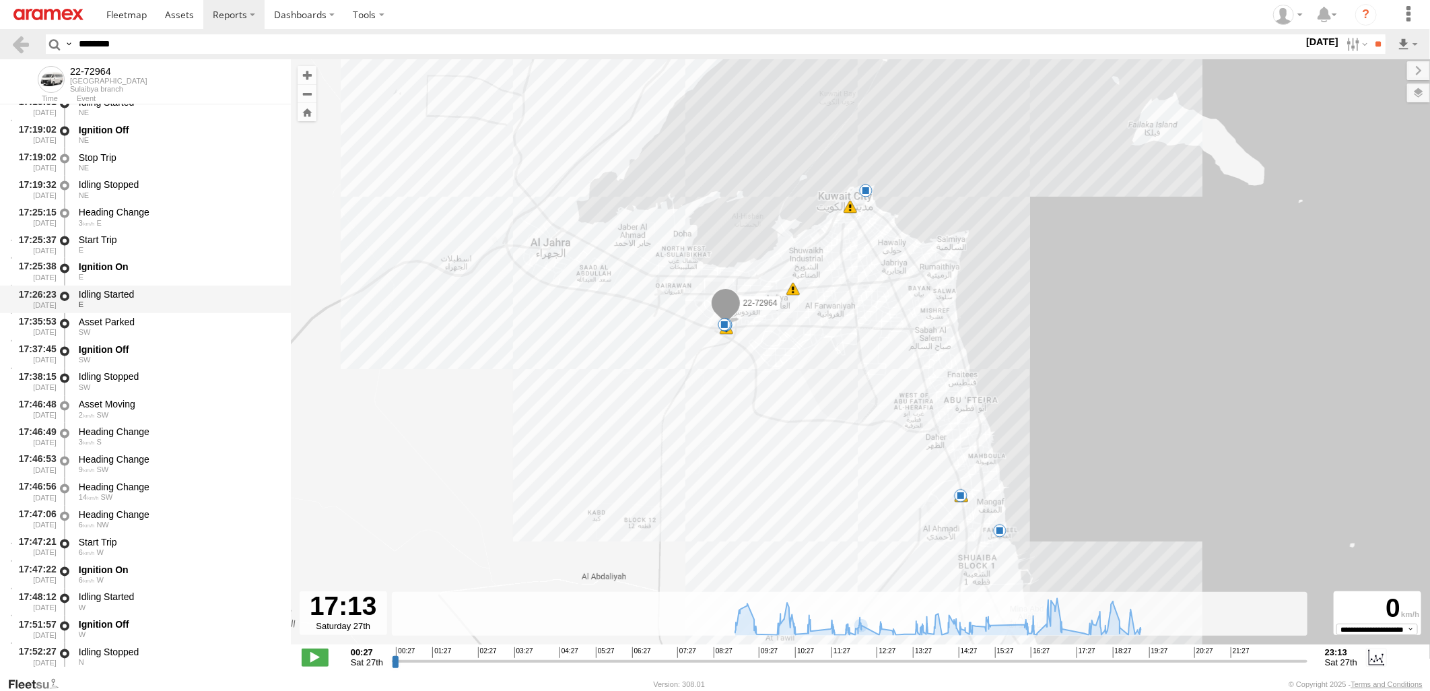
click at [184, 299] on div "Idling Started" at bounding box center [178, 295] width 199 height 12
drag, startPoint x: 192, startPoint y: 36, endPoint x: -3, endPoint y: 43, distance: 195.4
click at [0, 43] on html at bounding box center [715, 345] width 1430 height 691
paste input "text"
type input "********"
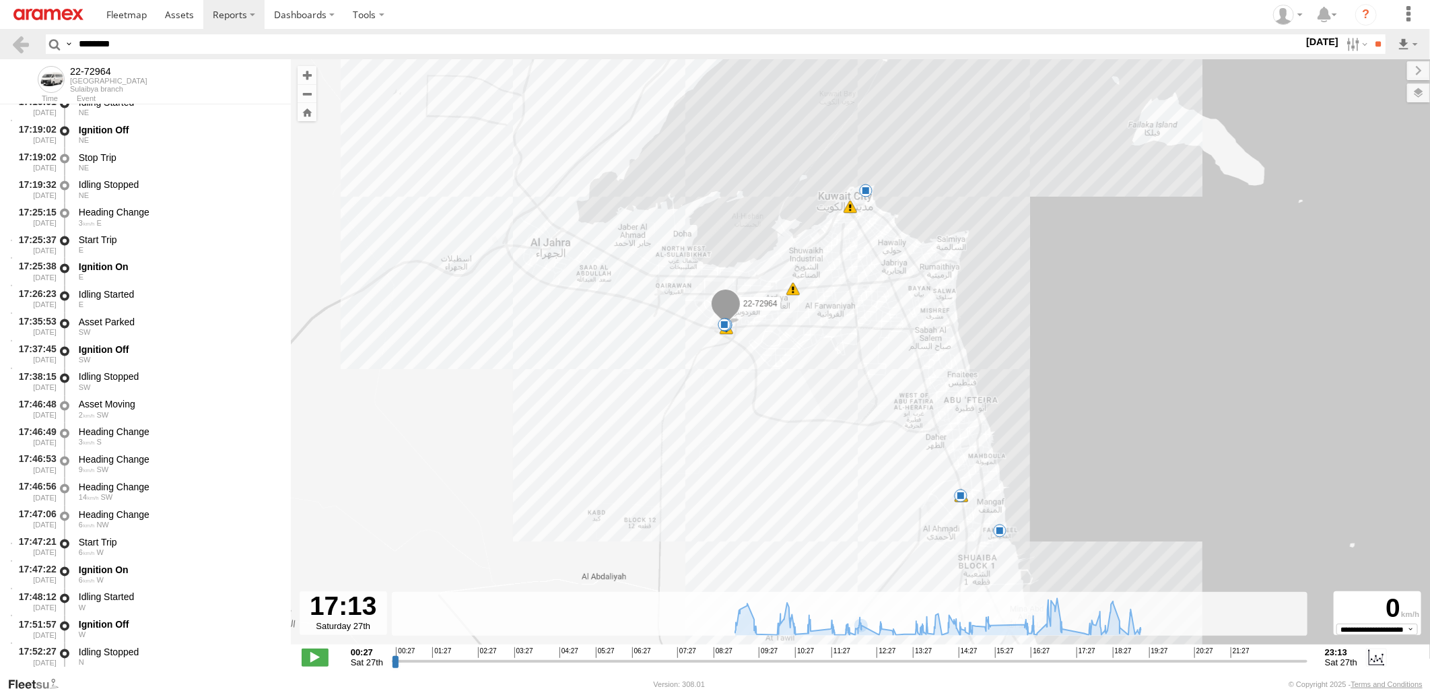
click at [1370, 34] on input "**" at bounding box center [1377, 44] width 15 height 20
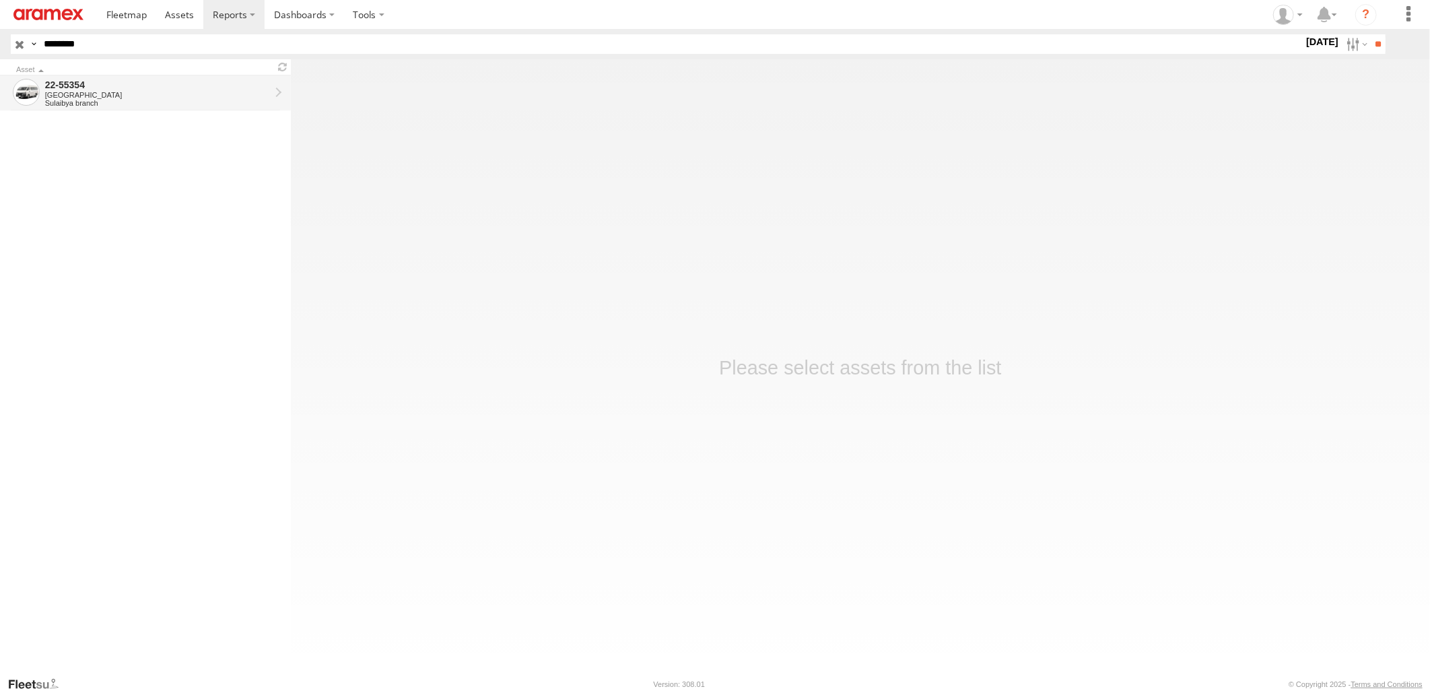
click at [92, 88] on div "22-55354" at bounding box center [157, 85] width 225 height 12
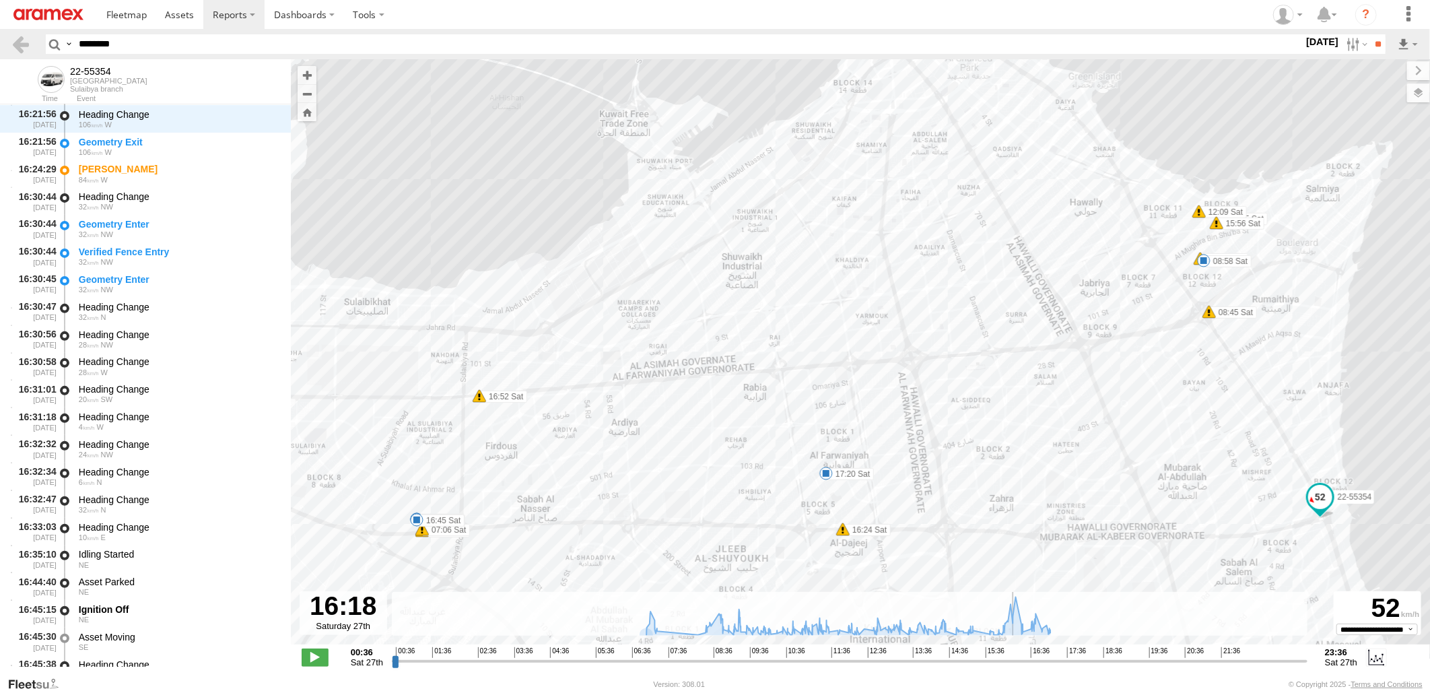
drag, startPoint x: 398, startPoint y: 662, endPoint x: 1015, endPoint y: 663, distance: 616.8
type input "**********"
click at [1015, 663] on input "range" at bounding box center [850, 660] width 916 height 13
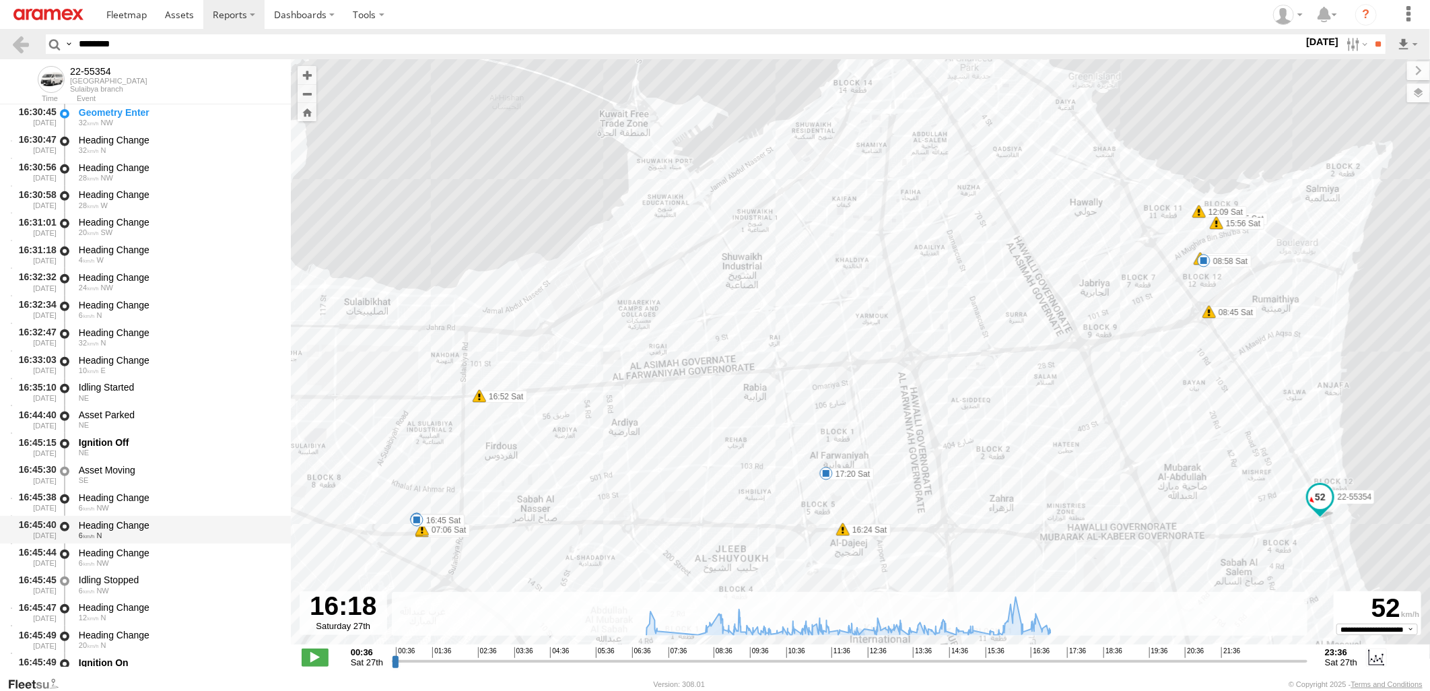
scroll to position [19757, 0]
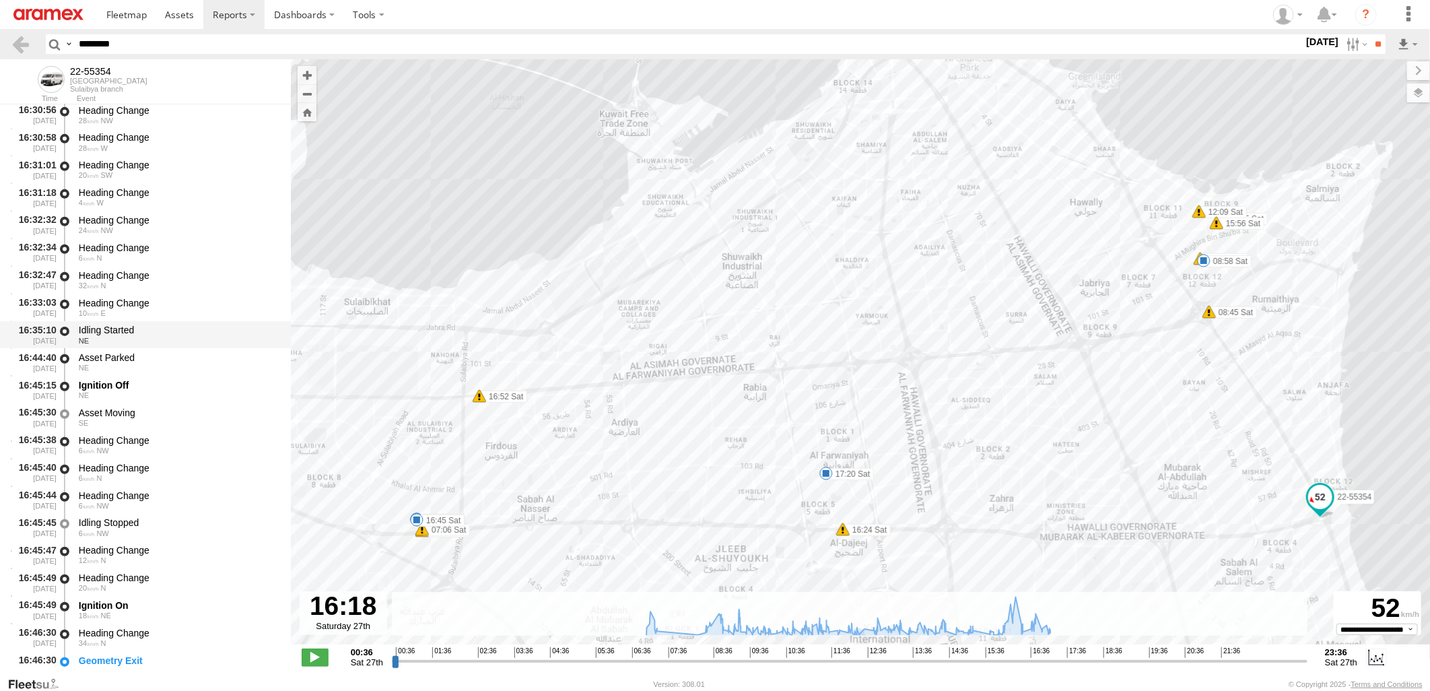
click at [183, 325] on div "Idling Started" at bounding box center [178, 330] width 199 height 12
click at [179, 354] on div "Asset Parked" at bounding box center [178, 357] width 199 height 12
click at [180, 337] on div "NE" at bounding box center [178, 341] width 199 height 8
